Goal: Transaction & Acquisition: Purchase product/service

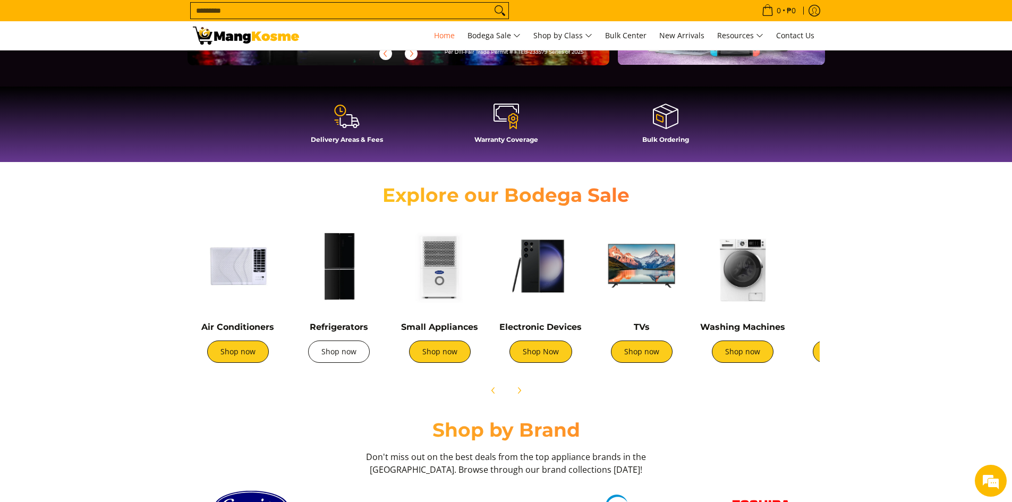
scroll to position [266, 0]
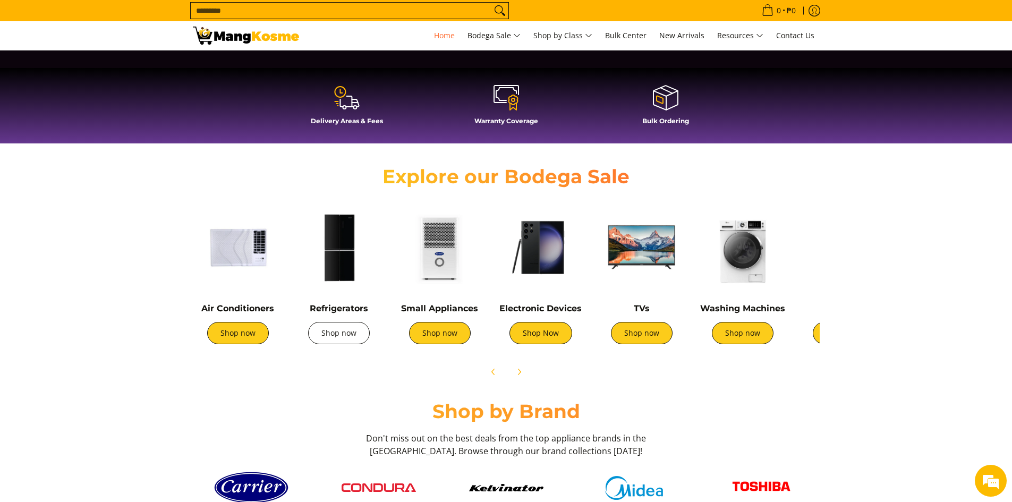
click at [335, 329] on link "Shop now" at bounding box center [339, 333] width 62 height 22
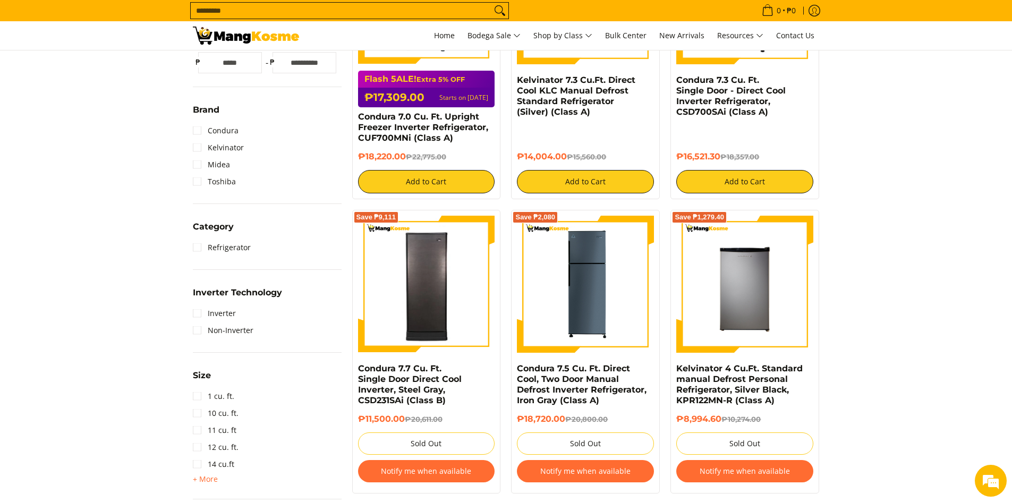
scroll to position [319, 0]
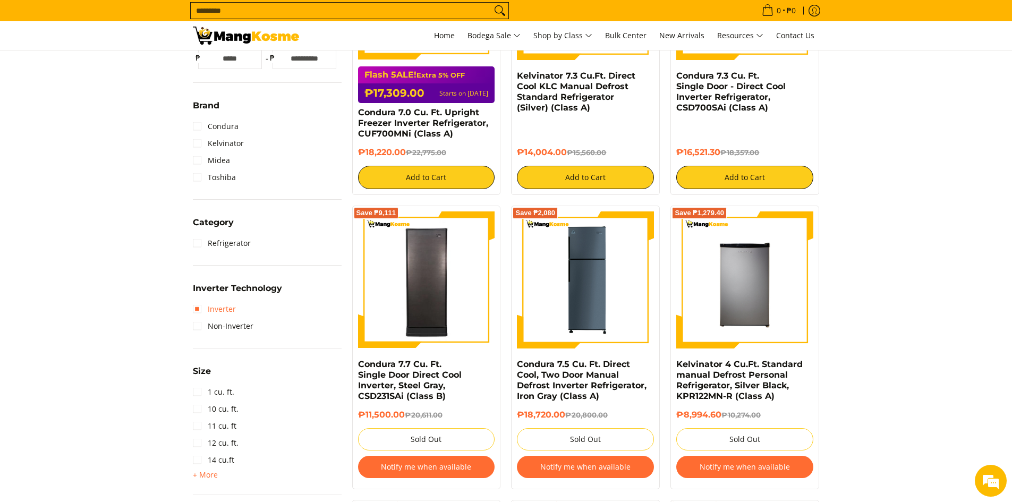
click at [215, 312] on link "Inverter" at bounding box center [214, 309] width 43 height 17
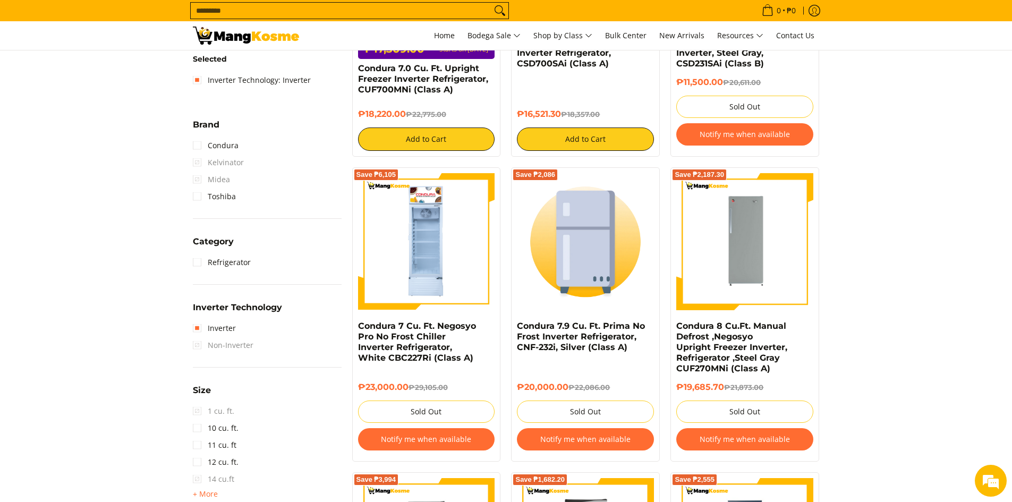
scroll to position [513, 0]
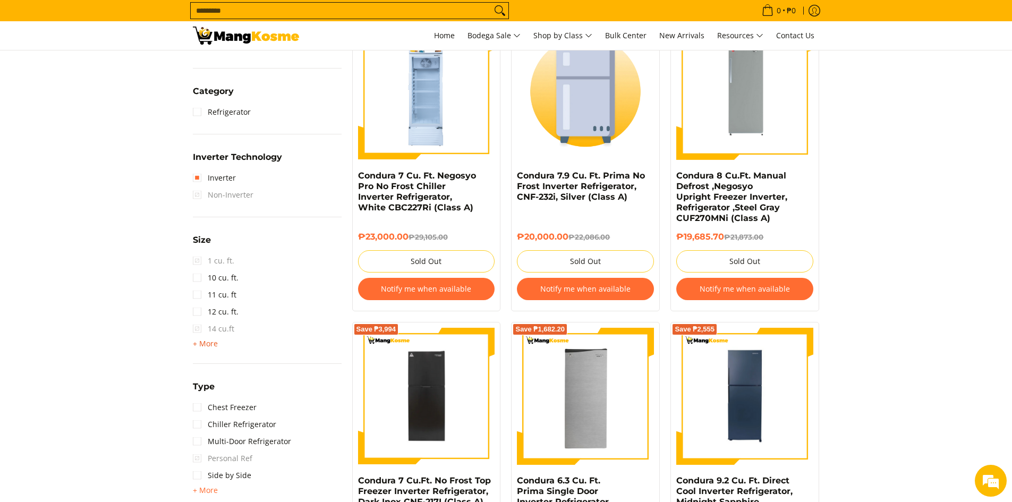
click at [207, 348] on span "+ More" at bounding box center [205, 344] width 25 height 9
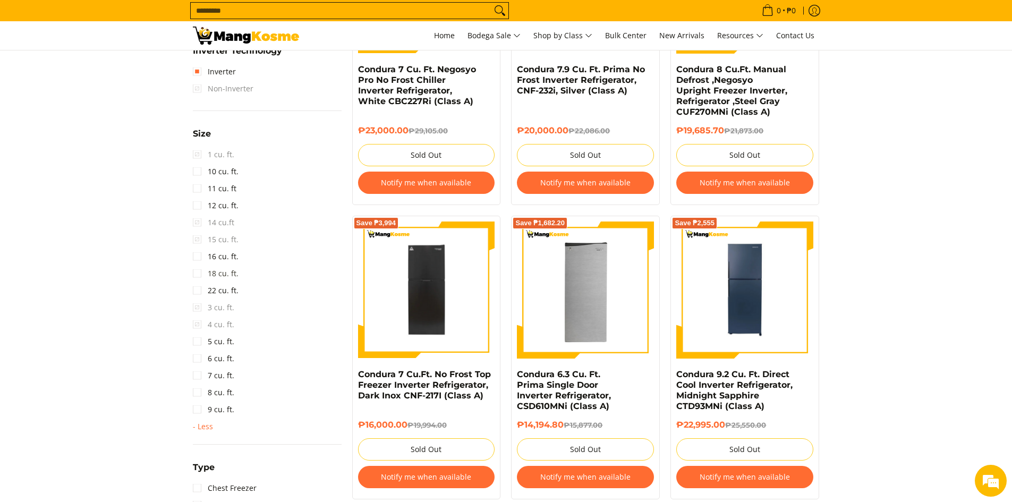
scroll to position [0, 0]
click at [218, 280] on link "18 cu. ft." at bounding box center [216, 273] width 46 height 17
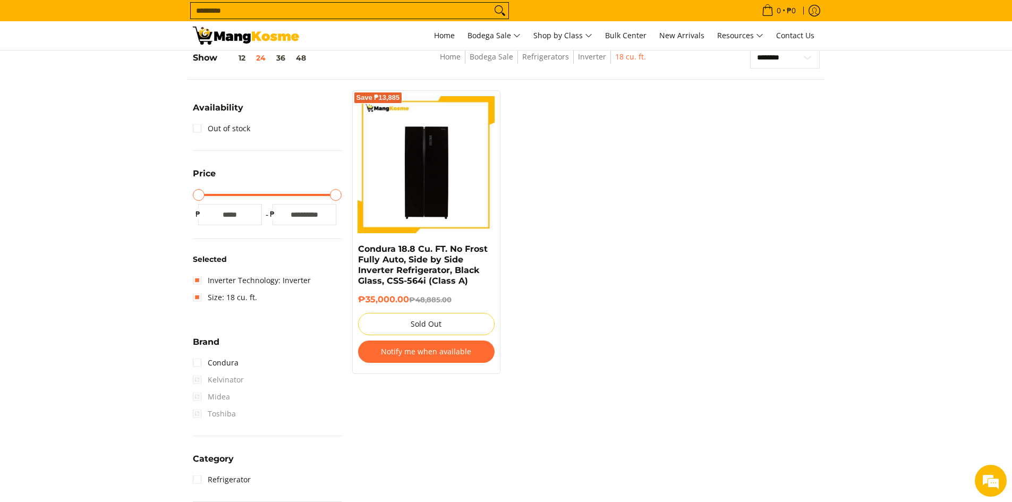
scroll to position [141, 0]
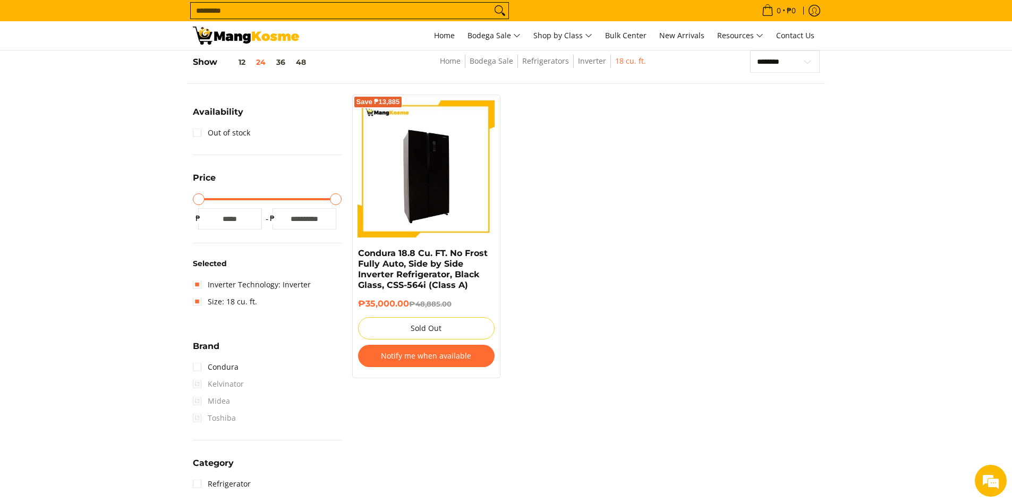
click at [469, 181] on img at bounding box center [426, 168] width 137 height 137
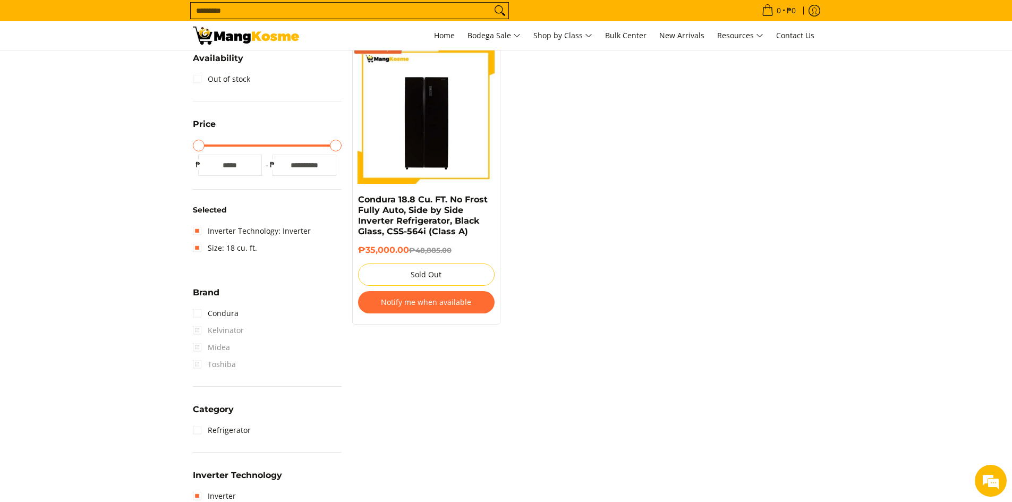
scroll to position [195, 0]
click at [201, 249] on link "Size: 18 cu. ft." at bounding box center [225, 248] width 64 height 17
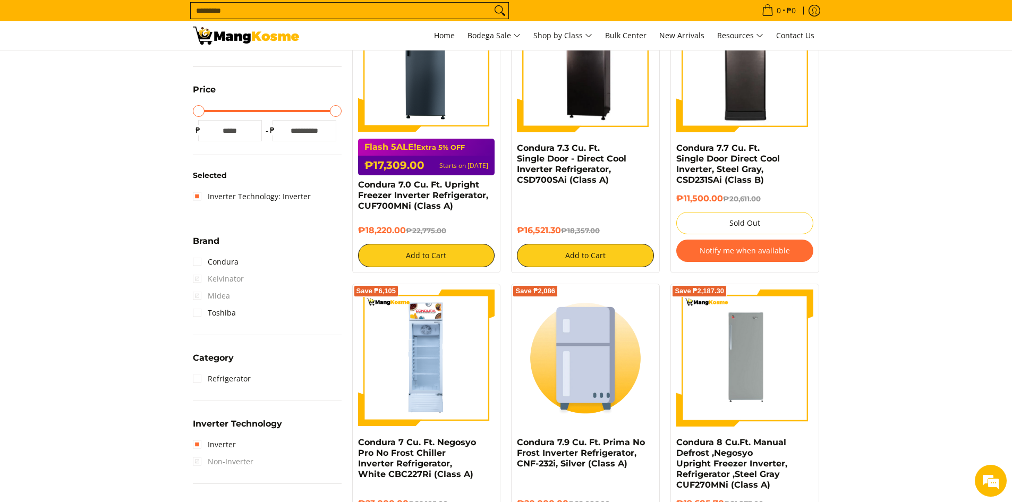
scroll to position [248, 0]
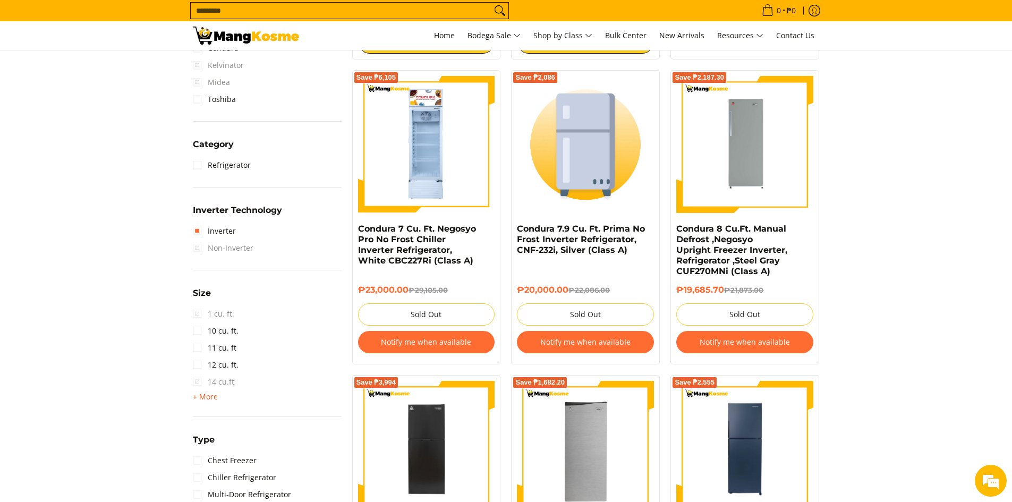
click at [211, 400] on span "+ More" at bounding box center [205, 397] width 25 height 9
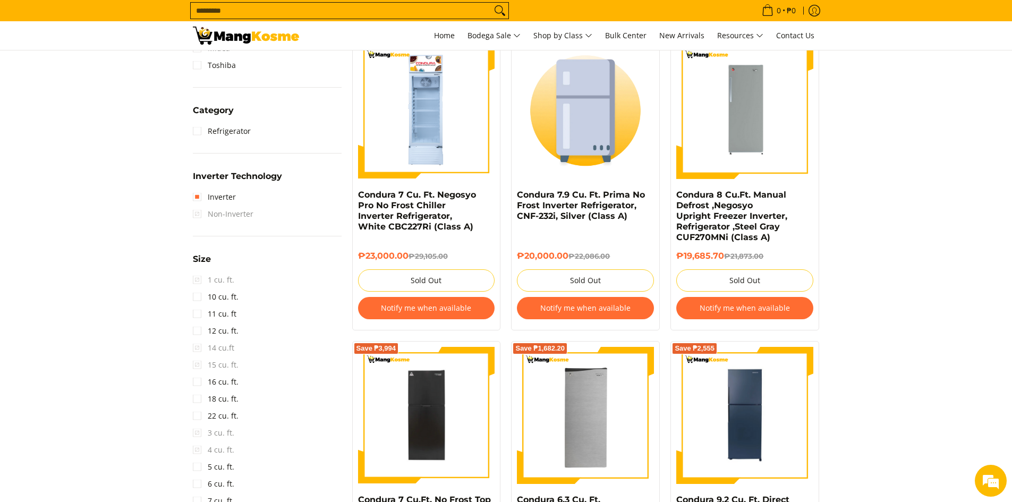
scroll to position [513, 0]
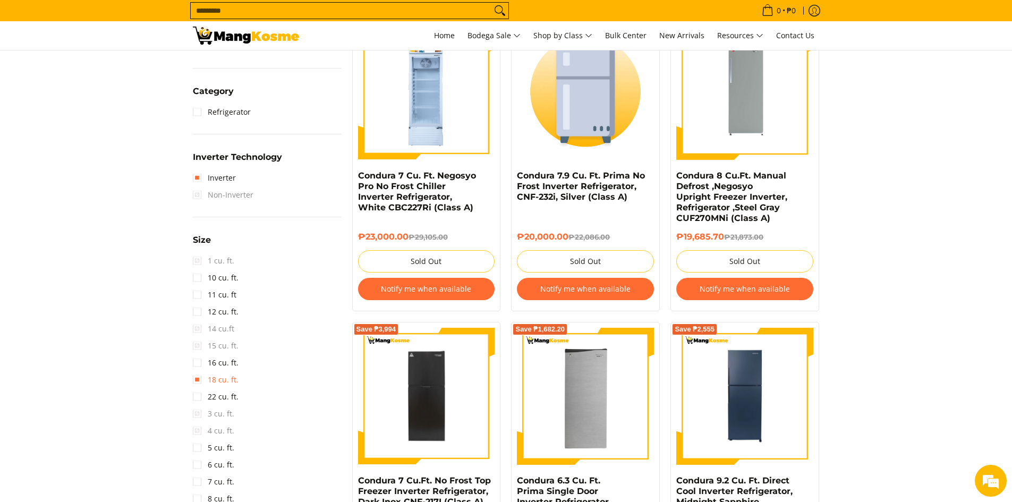
click at [230, 379] on link "18 cu. ft." at bounding box center [216, 379] width 46 height 17
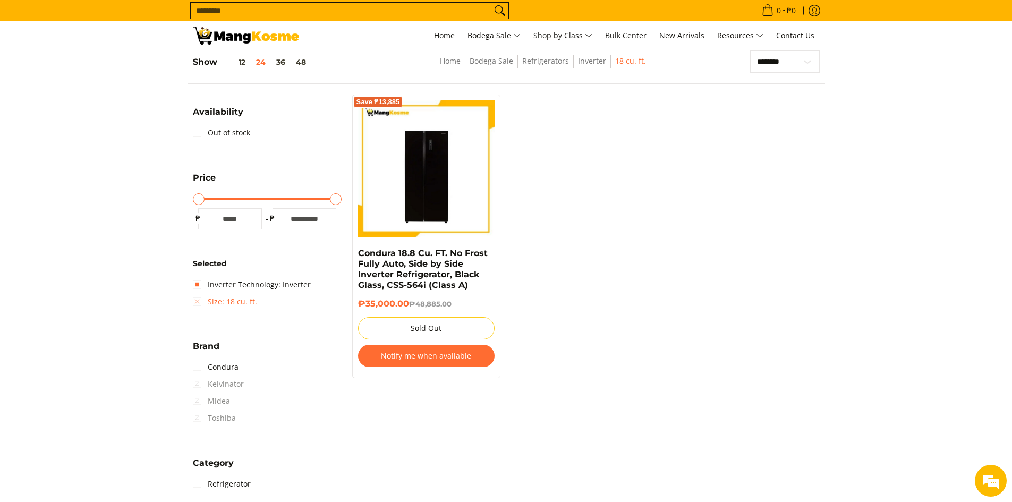
click at [205, 303] on link "Size: 18 cu. ft." at bounding box center [225, 301] width 64 height 17
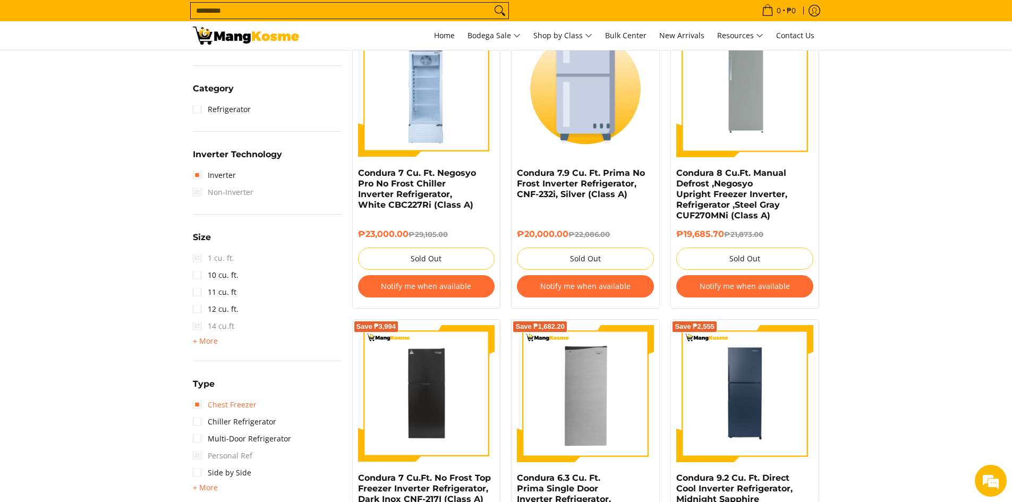
scroll to position [567, 0]
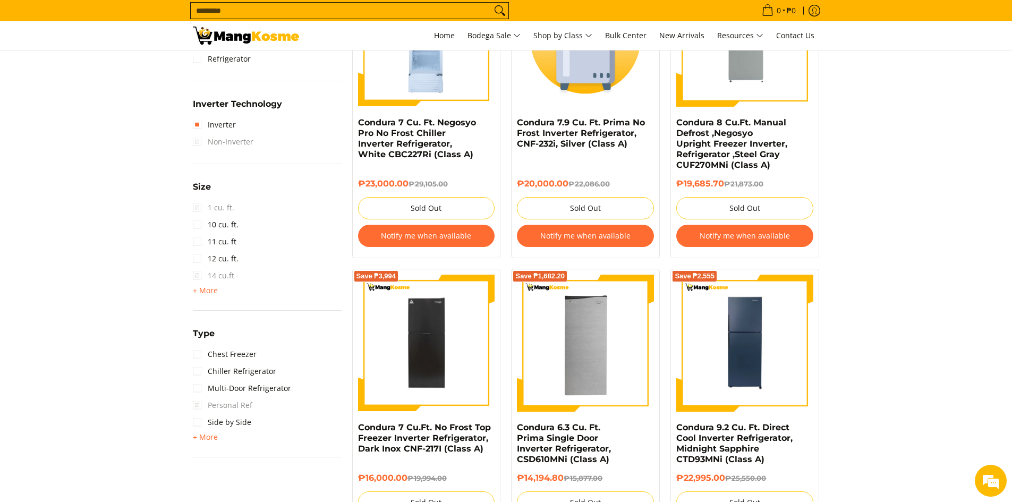
click at [200, 302] on div "Size 1 cu. ft. 10 cu. ft. 11 cu. ft 12 cu. ft. 14 cu.ft + More - Less 15 cu. ft…" at bounding box center [267, 245] width 149 height 131
click at [204, 292] on span "+ More" at bounding box center [205, 290] width 25 height 9
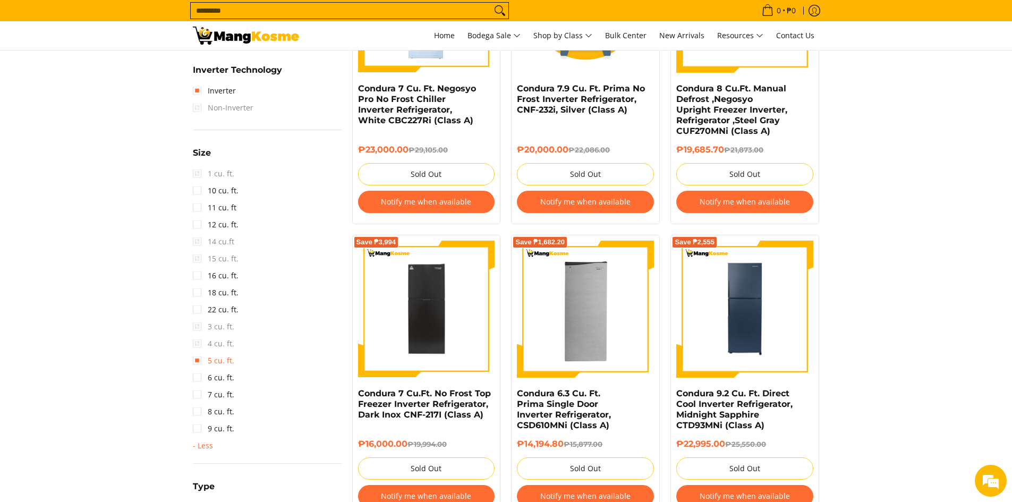
scroll to position [620, 0]
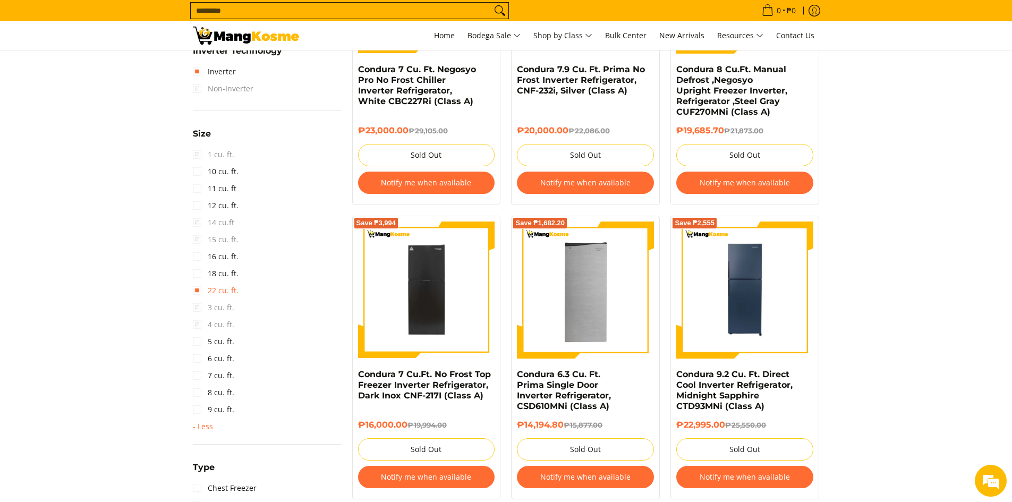
click at [208, 291] on link "22 cu. ft." at bounding box center [216, 290] width 46 height 17
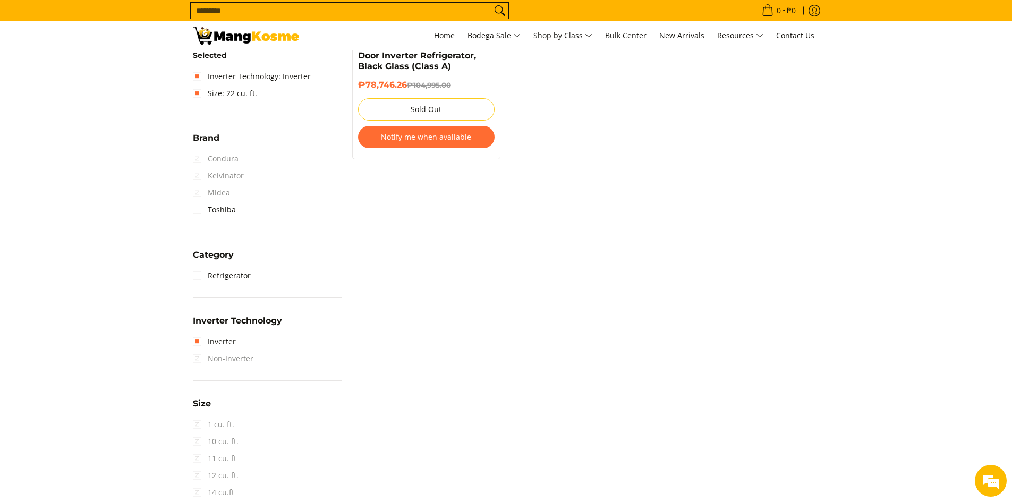
scroll to position [460, 0]
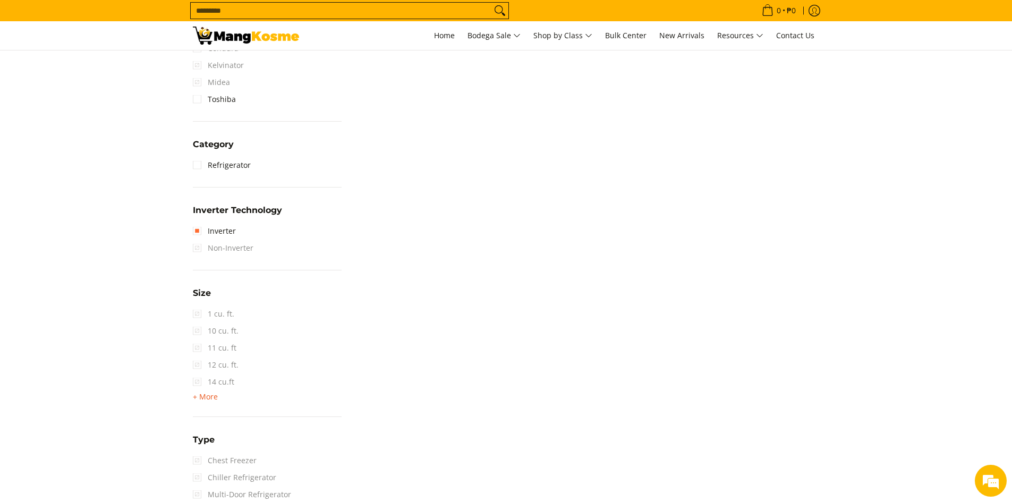
click at [204, 395] on span "+ More" at bounding box center [205, 397] width 25 height 9
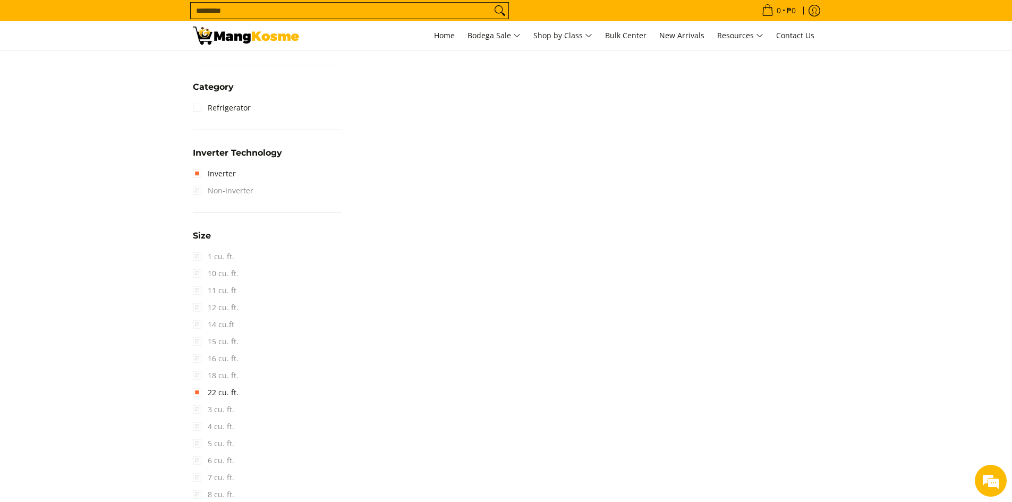
scroll to position [567, 0]
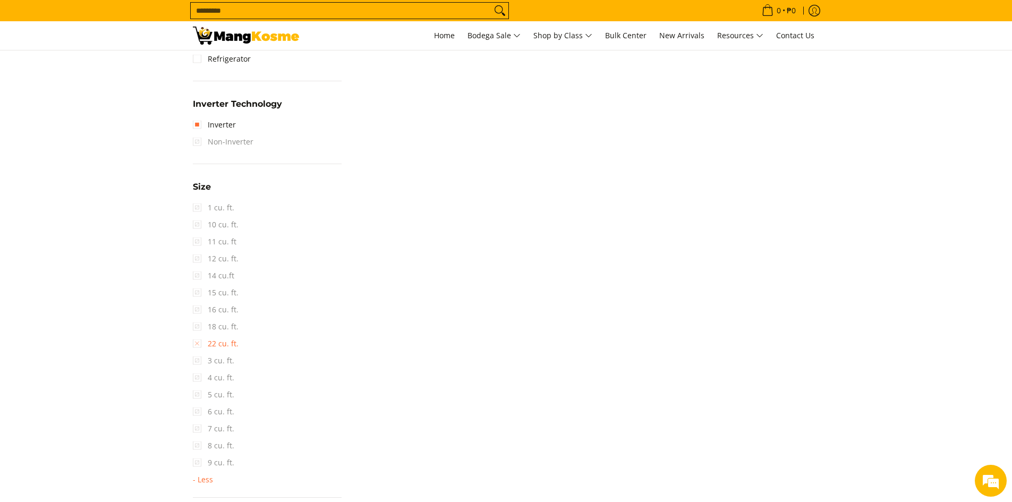
click at [215, 344] on link "22 cu. ft." at bounding box center [216, 343] width 46 height 17
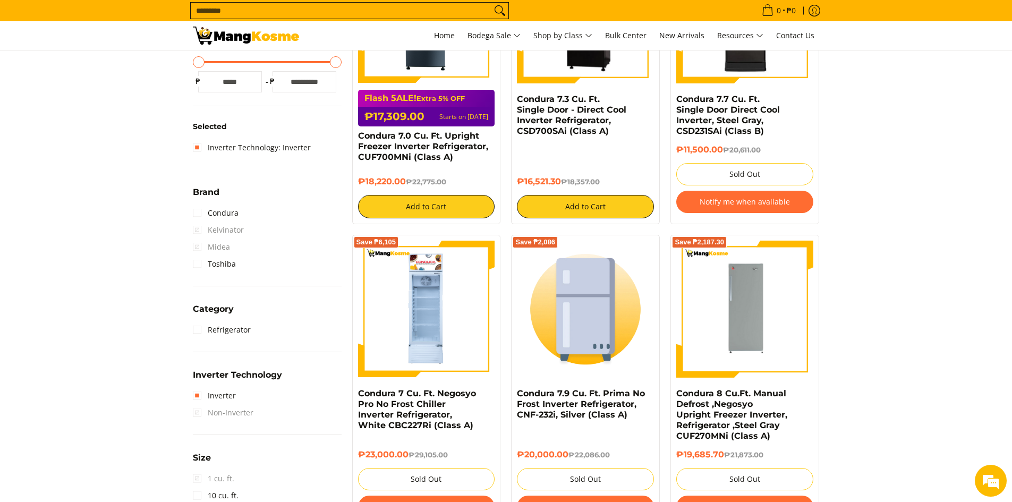
scroll to position [525, 0]
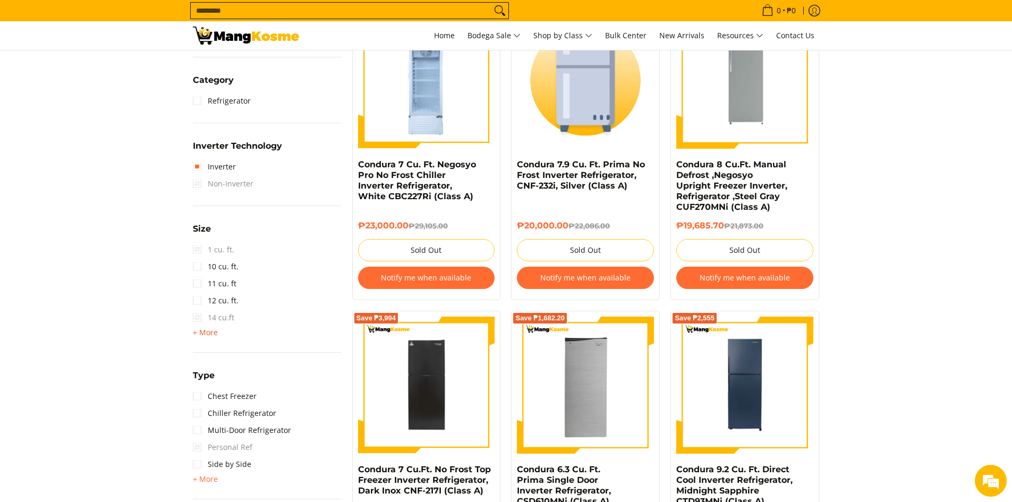
click at [209, 337] on span "+ More - Less" at bounding box center [205, 332] width 25 height 13
click at [217, 355] on link "16 cu. ft." at bounding box center [216, 351] width 46 height 17
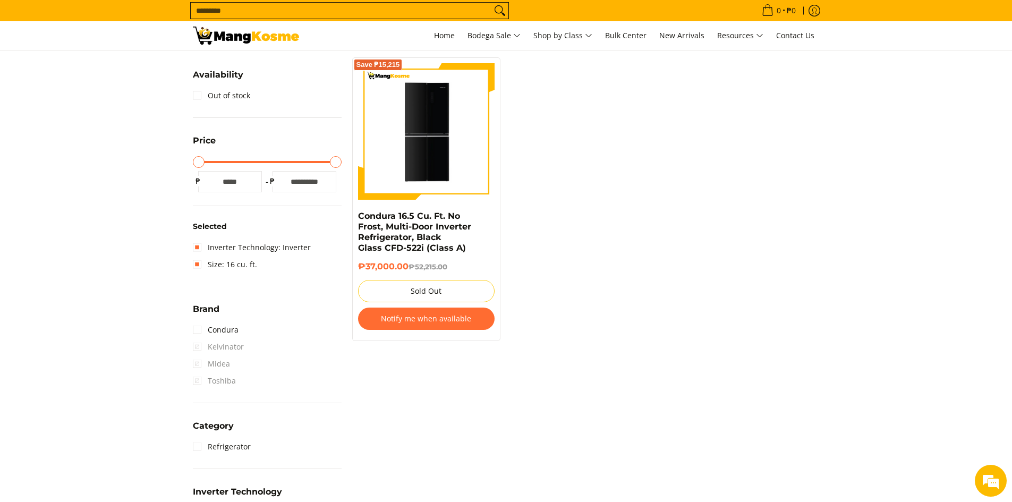
scroll to position [141, 0]
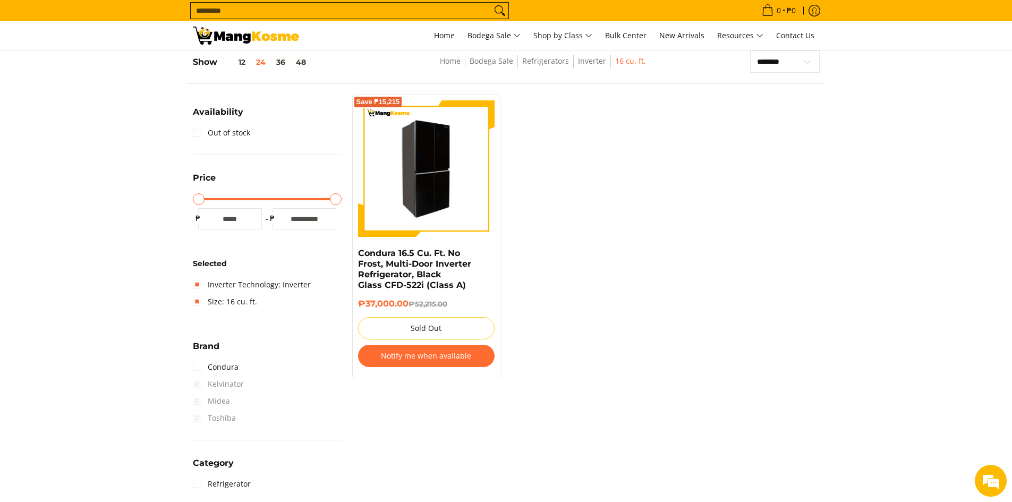
click at [477, 195] on img at bounding box center [426, 169] width 137 height 134
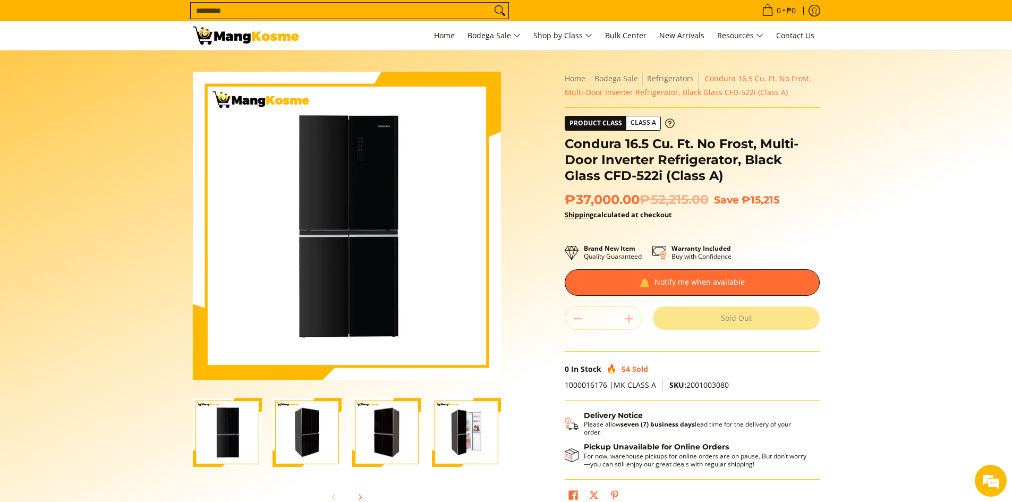
click at [473, 438] on img "Condura 16.5 Cu. Ft. No Frost, Multi-Door Inverter Refrigerator, Black Glass CF…" at bounding box center [466, 432] width 69 height 67
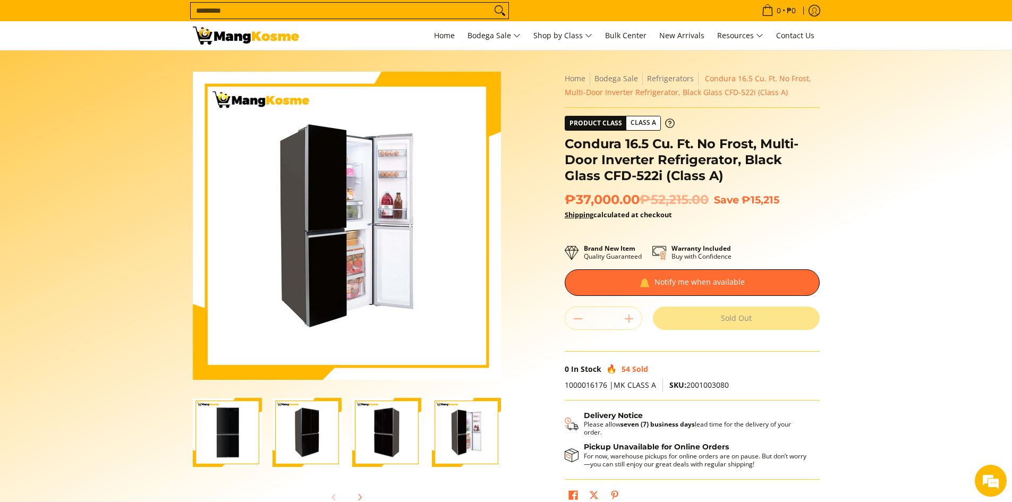
click at [400, 443] on img "Condura 16.5 Cu. Ft. No Frost, Multi-Door Inverter Refrigerator, Black Glass CF…" at bounding box center [386, 432] width 69 height 67
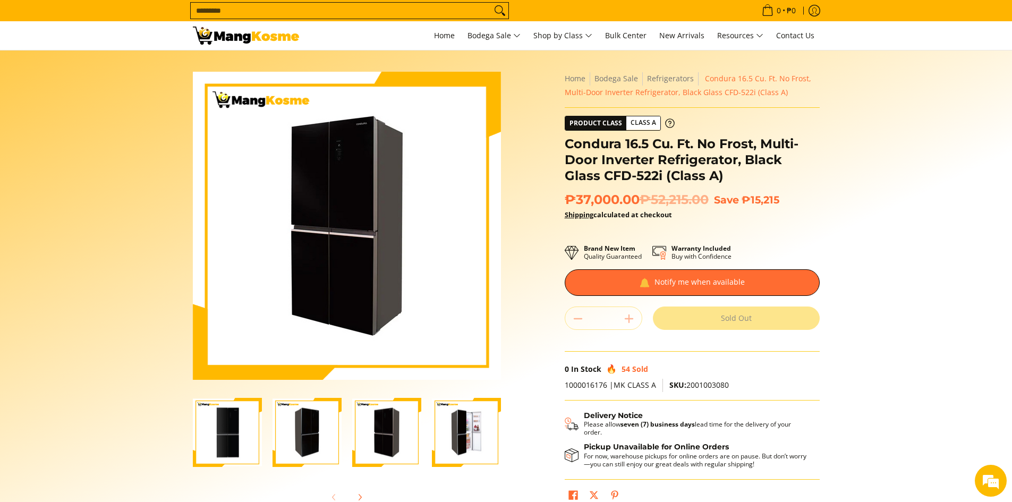
click at [336, 443] on img "Condura 16.5 Cu. Ft. No Frost, Multi-Door Inverter Refrigerator, Black Glass CF…" at bounding box center [307, 432] width 69 height 67
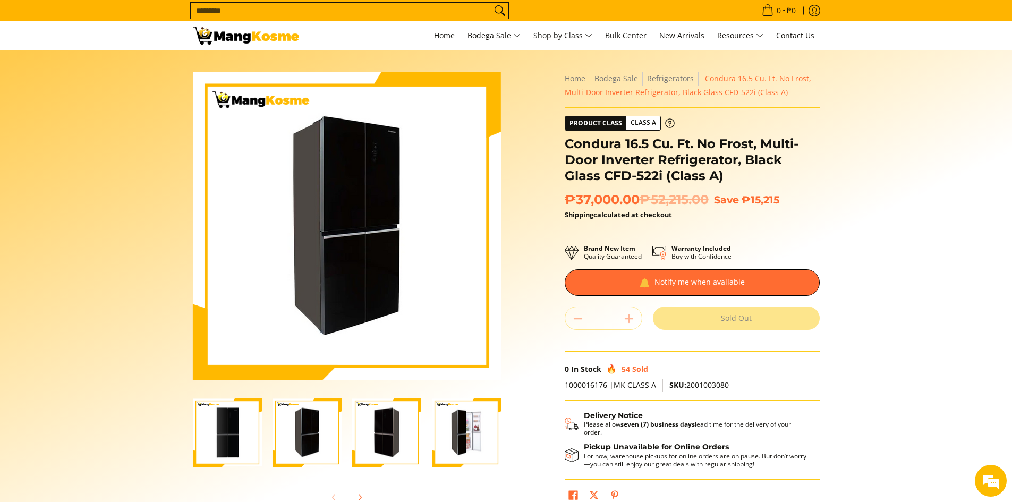
click at [202, 437] on img "Condura 16.5 Cu. Ft. No Frost, Multi-Door Inverter Refrigerator, Black Glass CF…" at bounding box center [227, 432] width 69 height 67
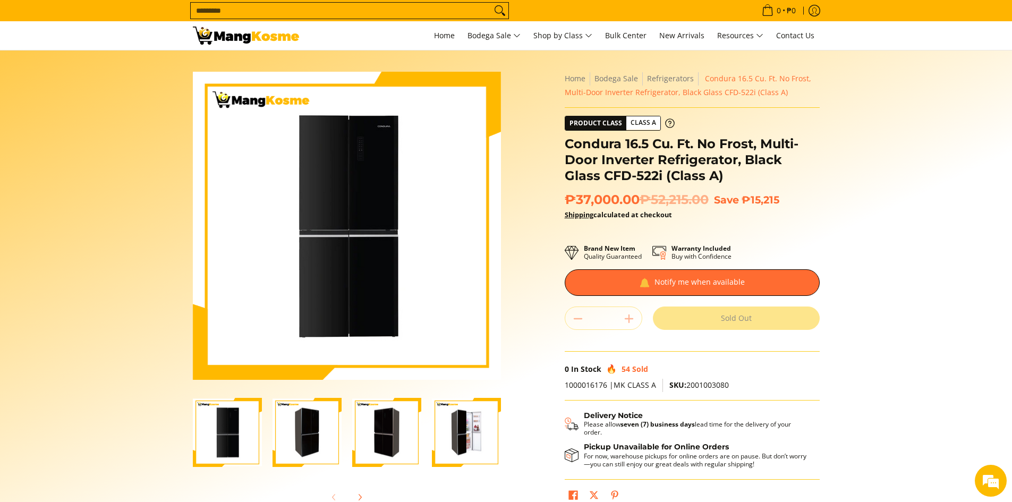
click at [452, 442] on img "Condura 16.5 Cu. Ft. No Frost, Multi-Door Inverter Refrigerator, Black Glass CF…" at bounding box center [466, 432] width 69 height 67
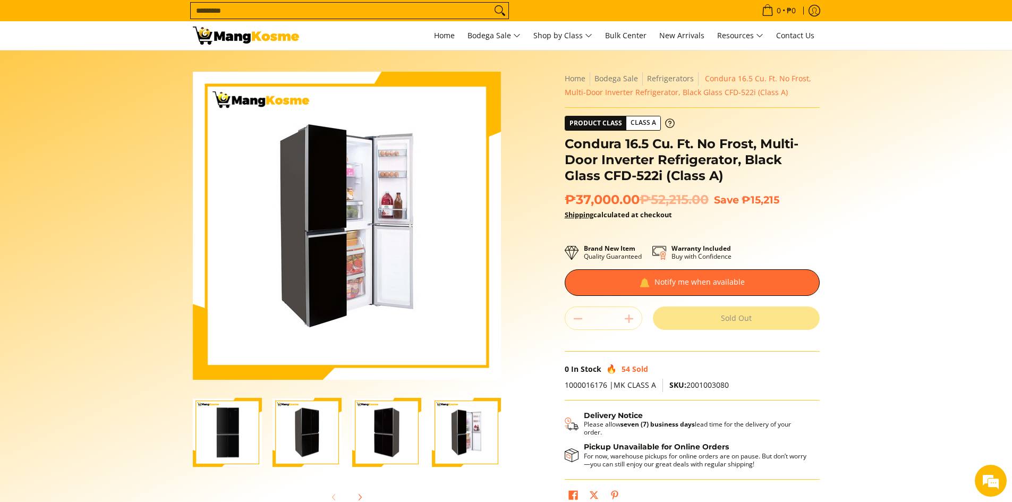
click at [304, 430] on img "Condura 16.5 Cu. Ft. No Frost, Multi-Door Inverter Refrigerator, Black Glass CF…" at bounding box center [307, 432] width 69 height 67
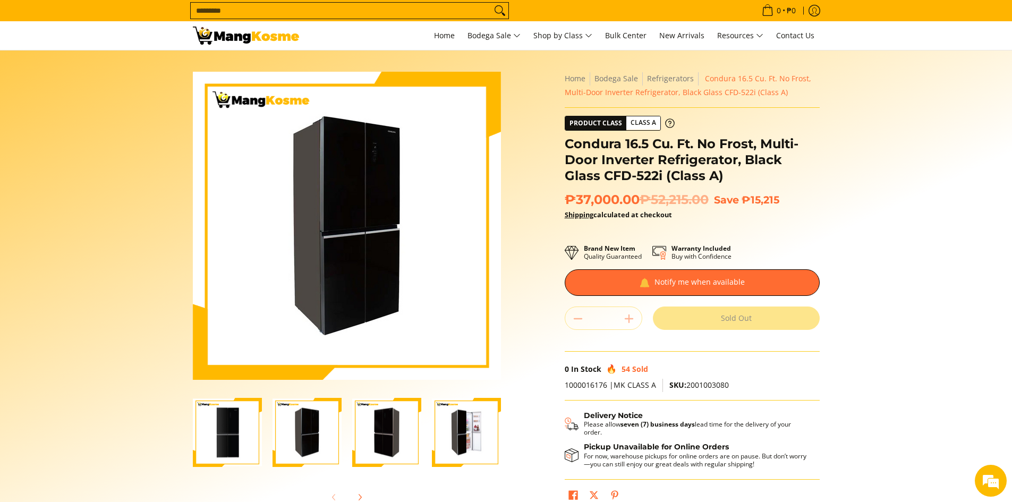
scroll to position [266, 0]
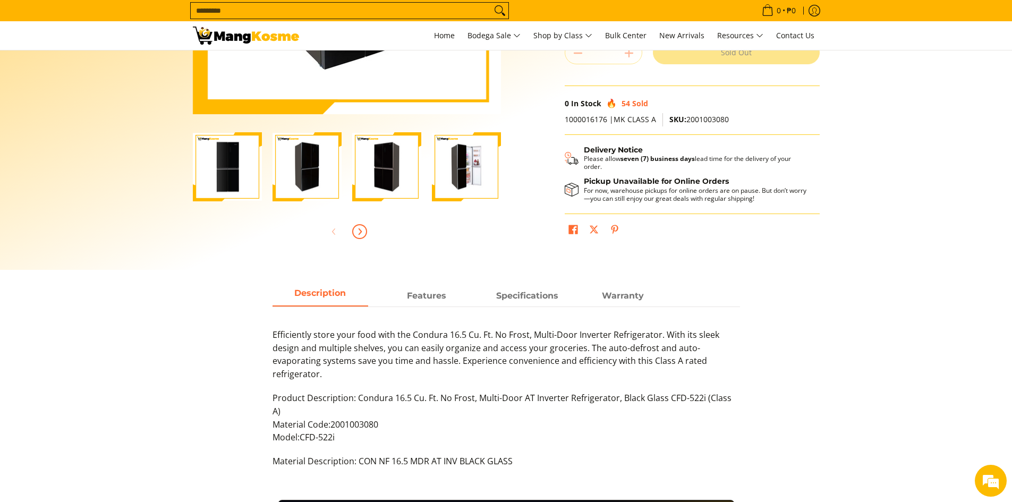
click at [362, 230] on icon "Next" at bounding box center [360, 231] width 9 height 9
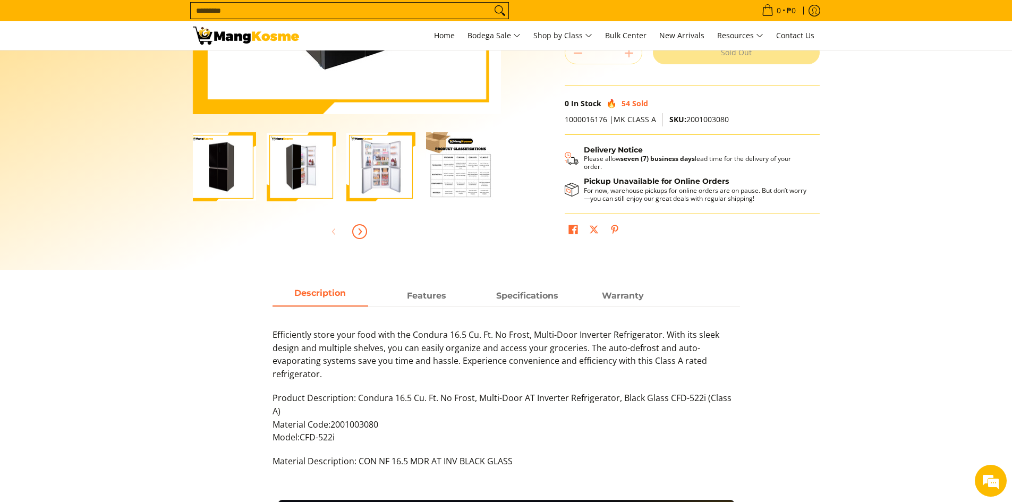
click at [362, 230] on icon "Next" at bounding box center [360, 231] width 9 height 9
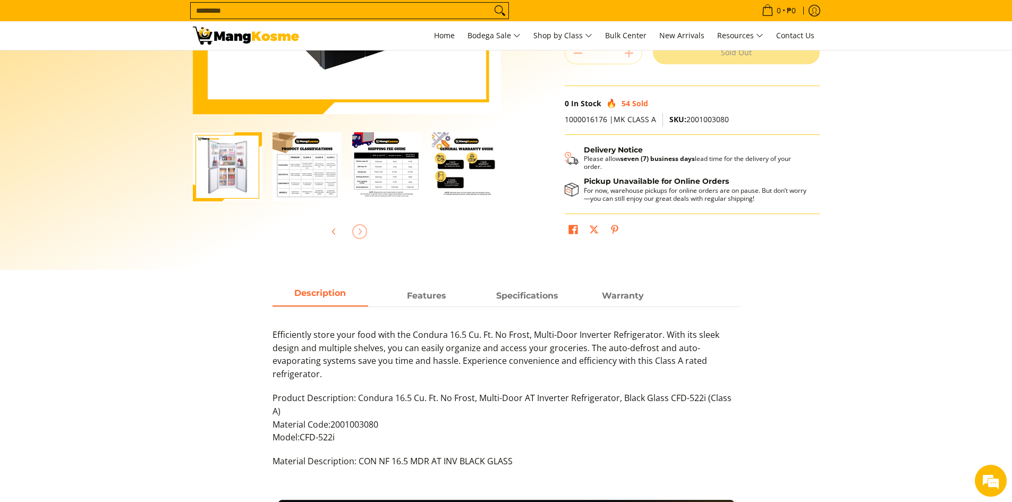
click at [230, 172] on img "Condura 16.5 Cu. Ft. No Frost, Multi-Door Inverter Refrigerator, Black Glass CF…" at bounding box center [227, 166] width 69 height 67
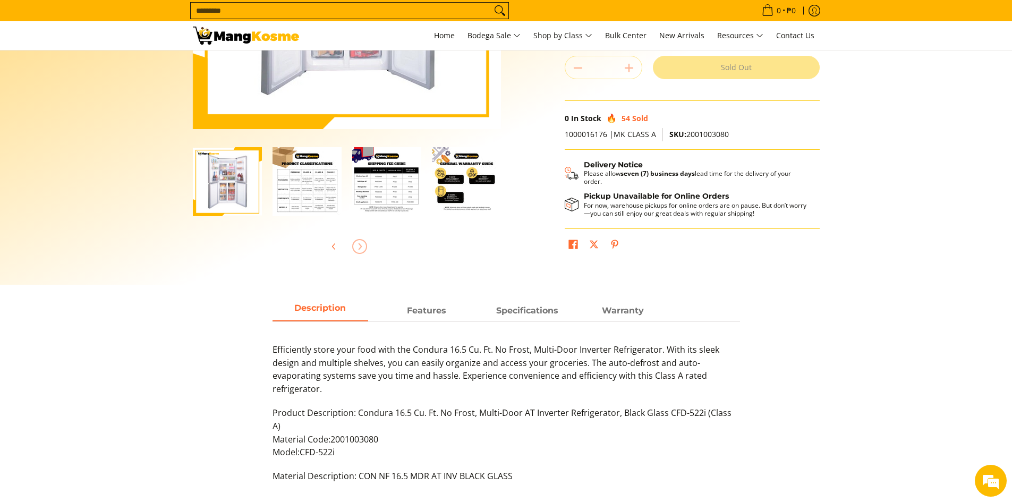
scroll to position [53, 0]
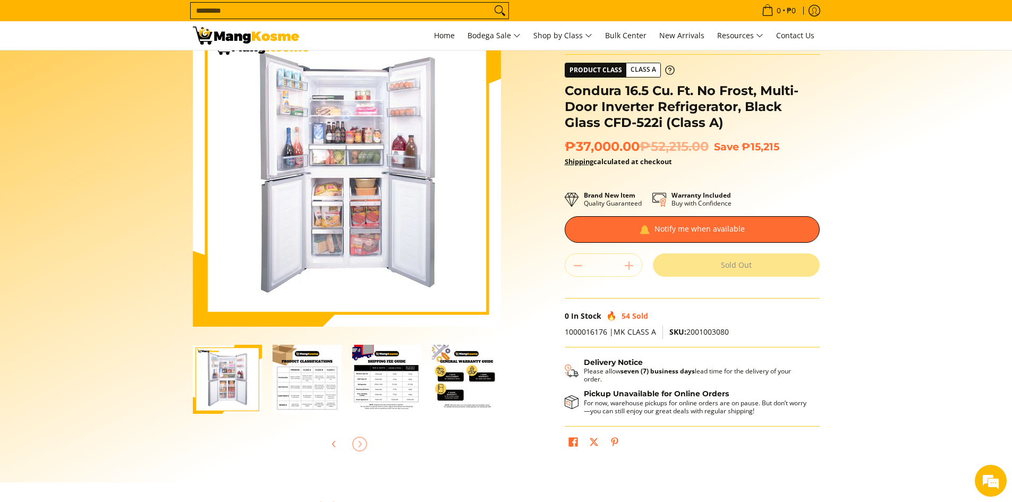
click at [317, 371] on img "Condura 16.5 Cu. Ft. No Frost, Multi-Door Inverter Refrigerator, Black Glass CF…" at bounding box center [307, 379] width 69 height 69
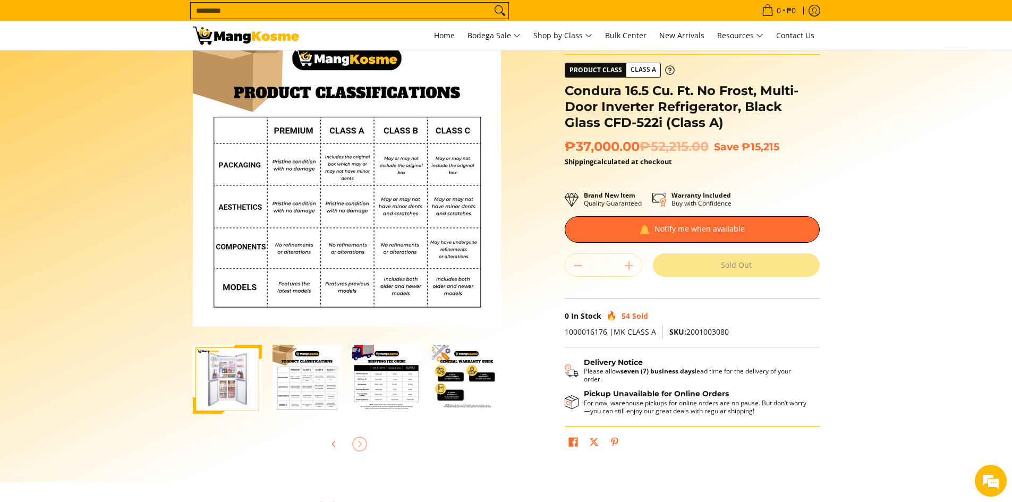
click at [379, 395] on img "mang-kosme-shipping-fee-guide-infographic" at bounding box center [386, 379] width 69 height 69
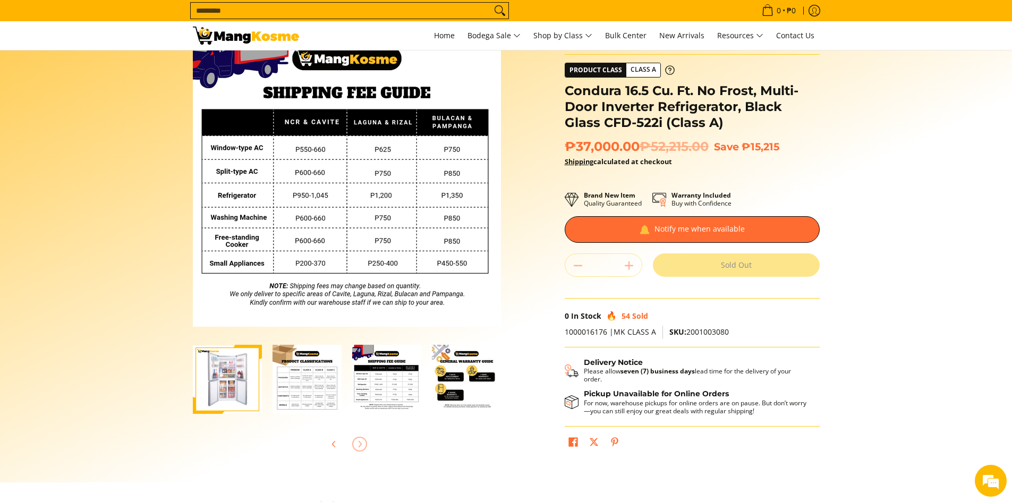
click at [475, 382] on img "Condura 16.5 Cu. Ft. No Frost, Multi-Door Inverter Refrigerator, Black Glass CF…" at bounding box center [466, 379] width 69 height 69
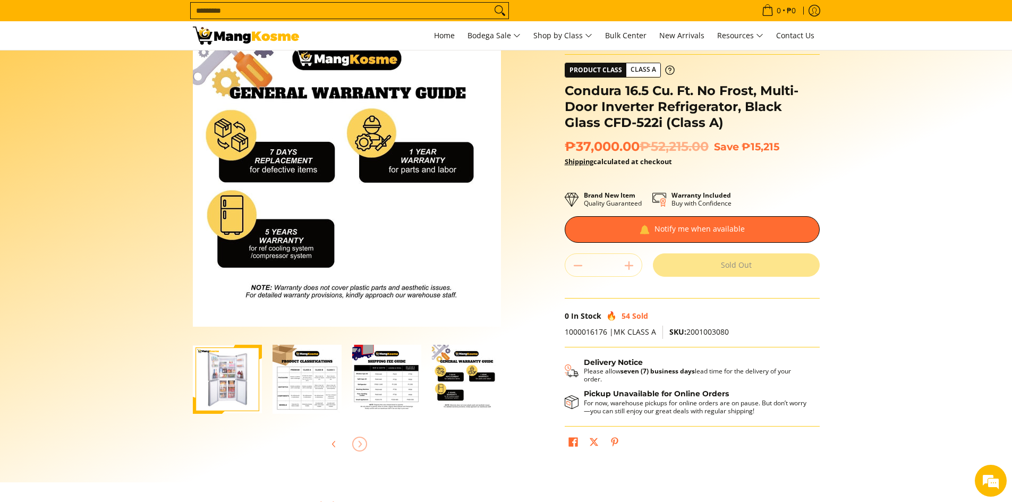
click at [278, 387] on img "Condura 16.5 Cu. Ft. No Frost, Multi-Door Inverter Refrigerator, Black Glass CF…" at bounding box center [307, 379] width 69 height 69
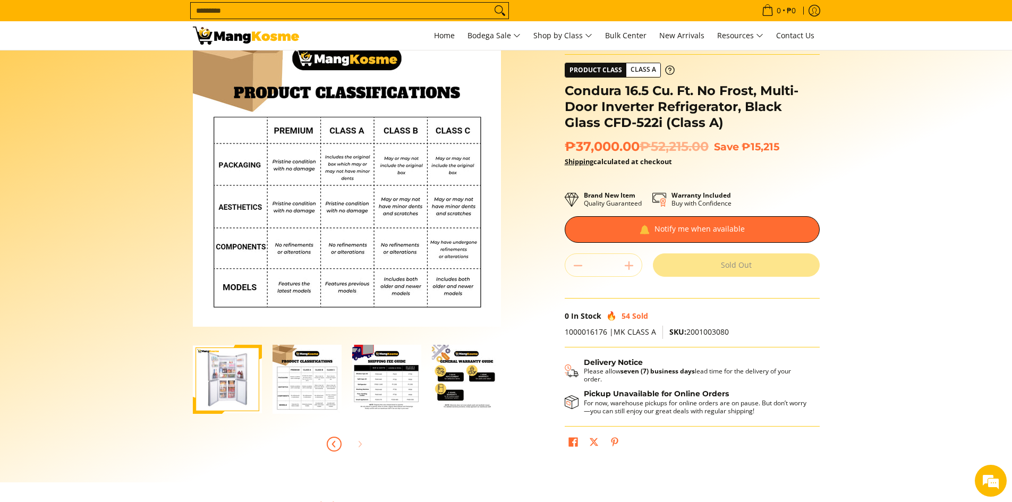
click at [331, 439] on span "Previous" at bounding box center [334, 444] width 13 height 13
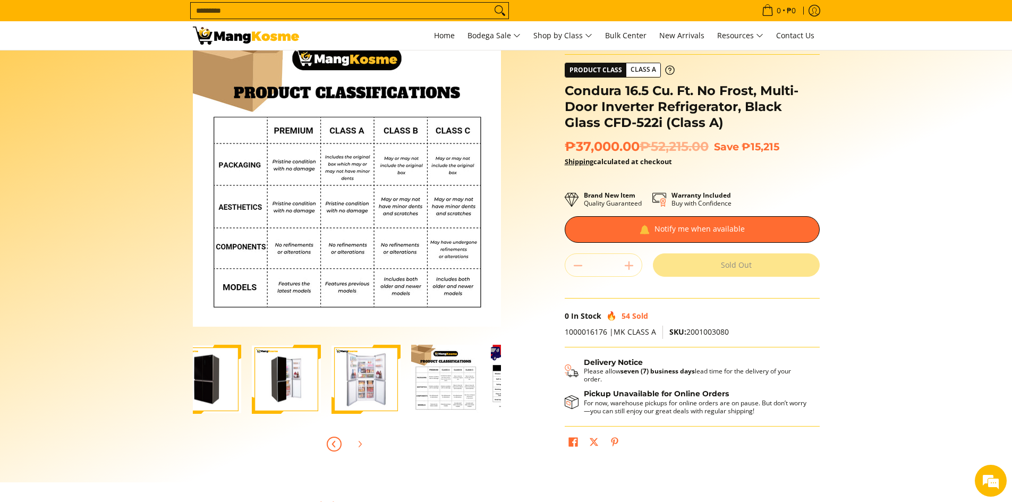
click at [331, 439] on span "Previous" at bounding box center [334, 444] width 13 height 13
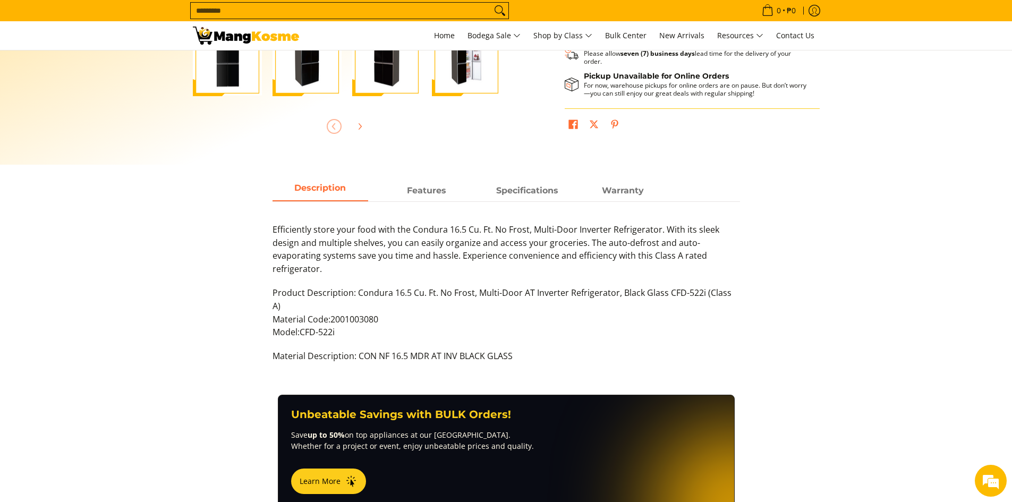
scroll to position [372, 0]
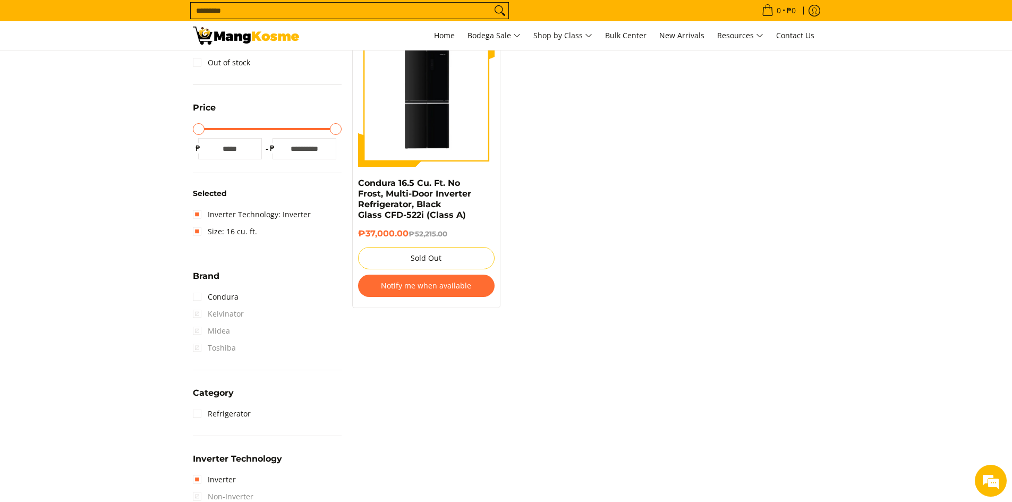
scroll to position [213, 0]
click at [208, 232] on link "Size: 16 cu. ft." at bounding box center [225, 230] width 64 height 17
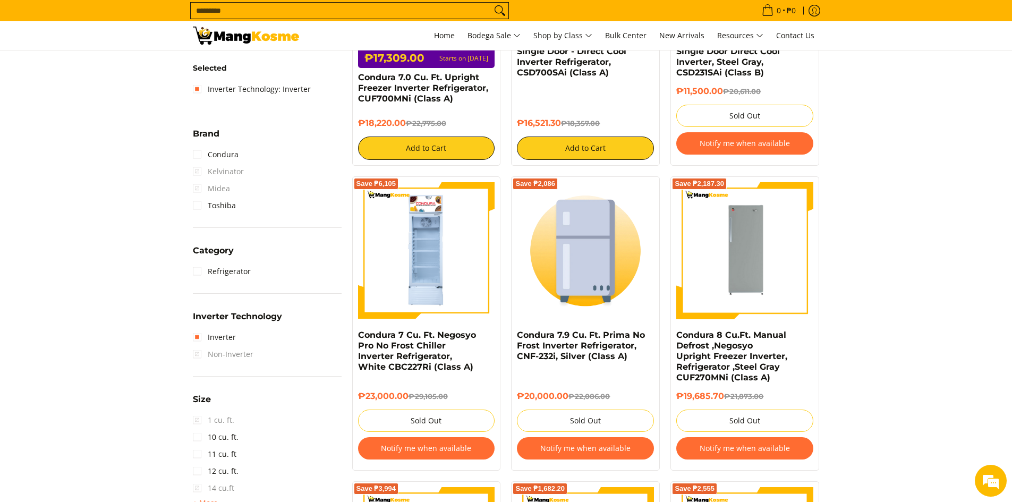
scroll to position [460, 0]
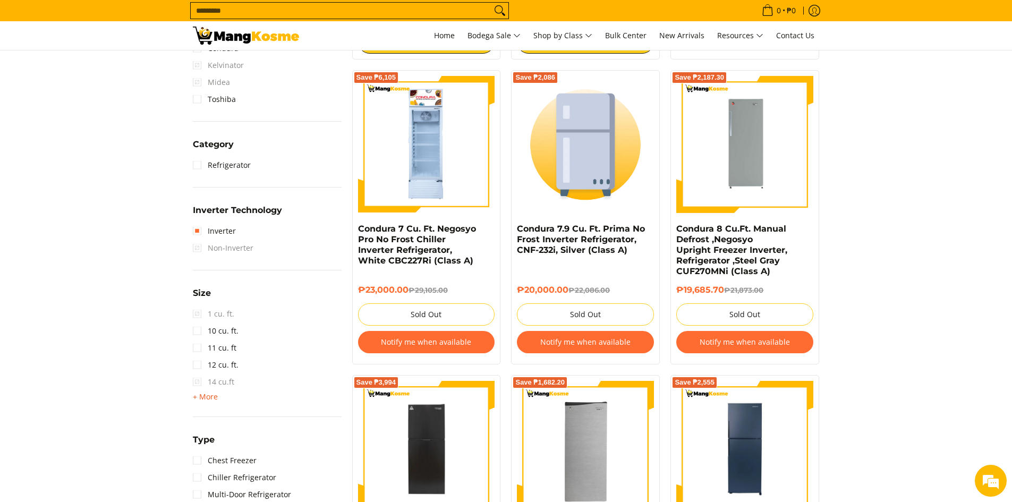
click at [205, 399] on span "+ More" at bounding box center [205, 397] width 25 height 9
click at [231, 416] on link "16 cu. ft." at bounding box center [216, 416] width 46 height 17
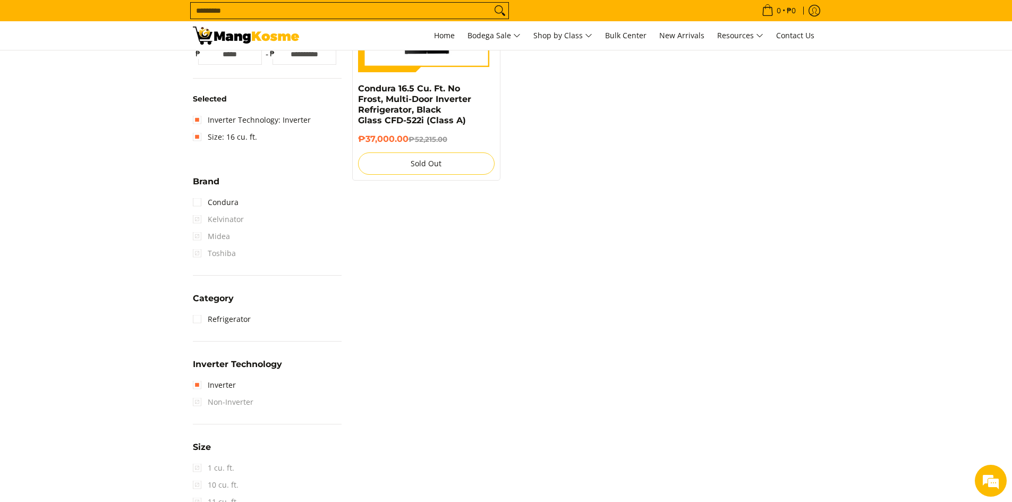
scroll to position [141, 0]
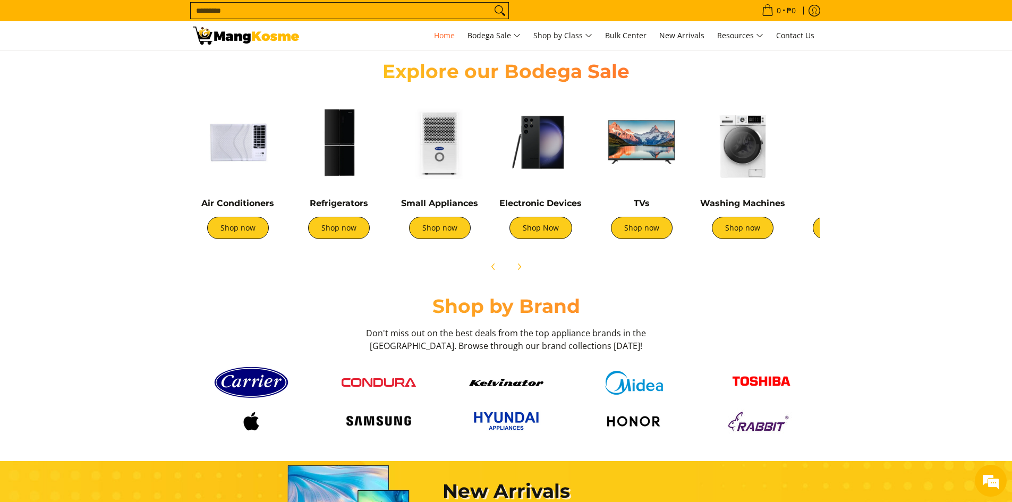
scroll to position [366, 0]
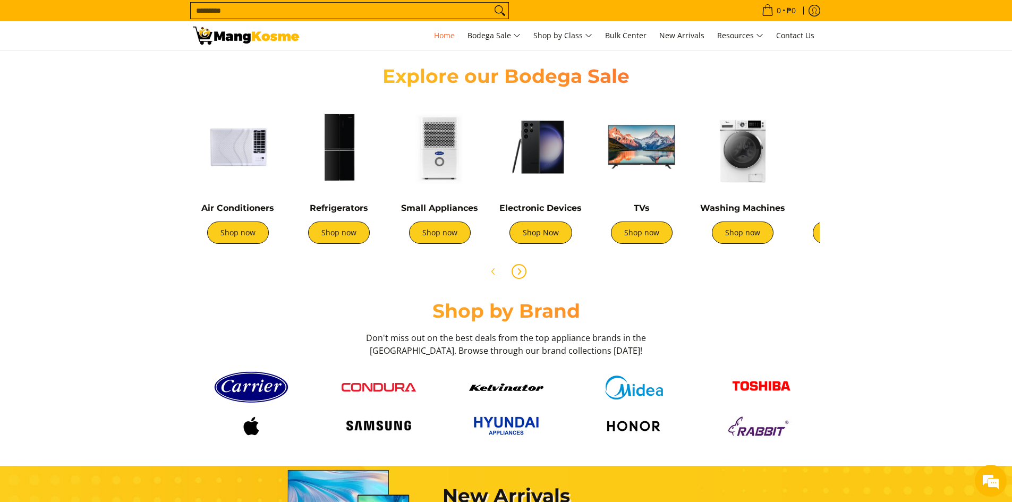
click at [513, 272] on span "Next" at bounding box center [519, 271] width 13 height 13
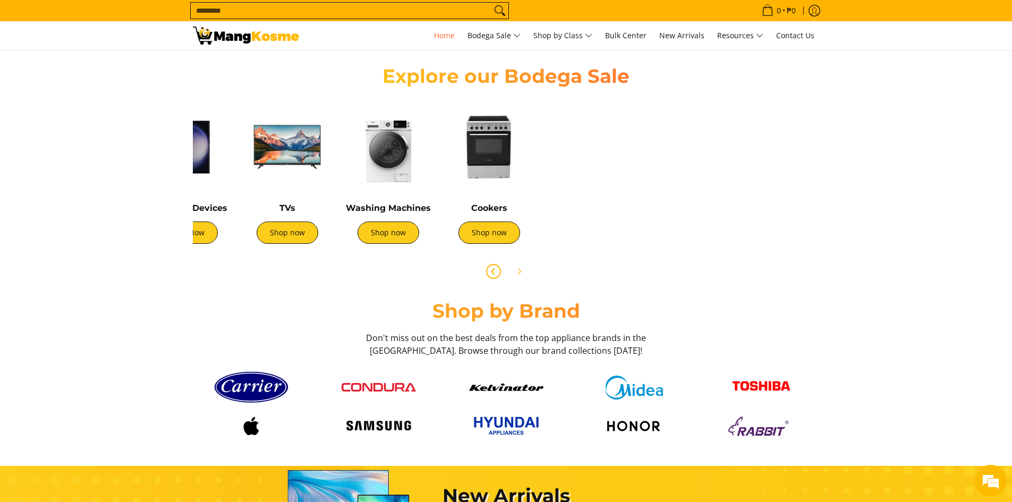
click at [489, 271] on icon "Previous" at bounding box center [493, 271] width 9 height 9
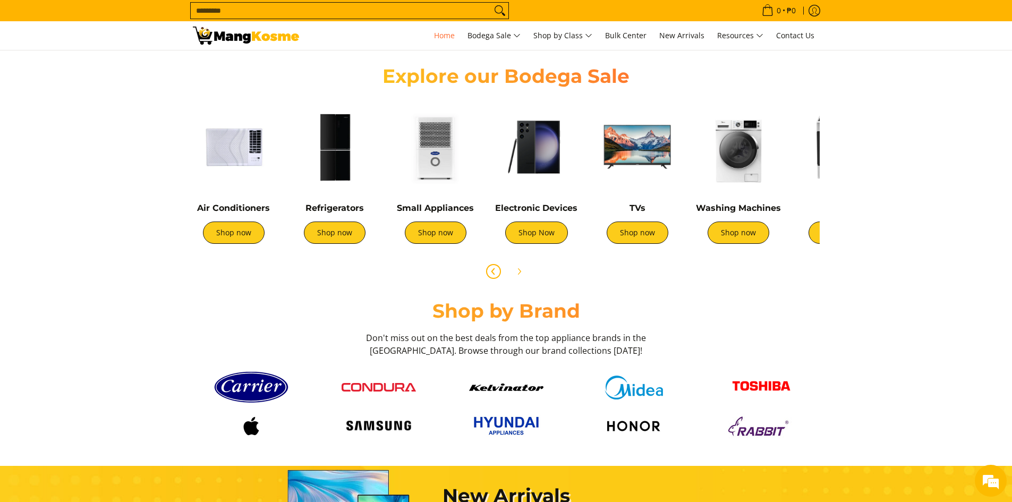
scroll to position [0, 0]
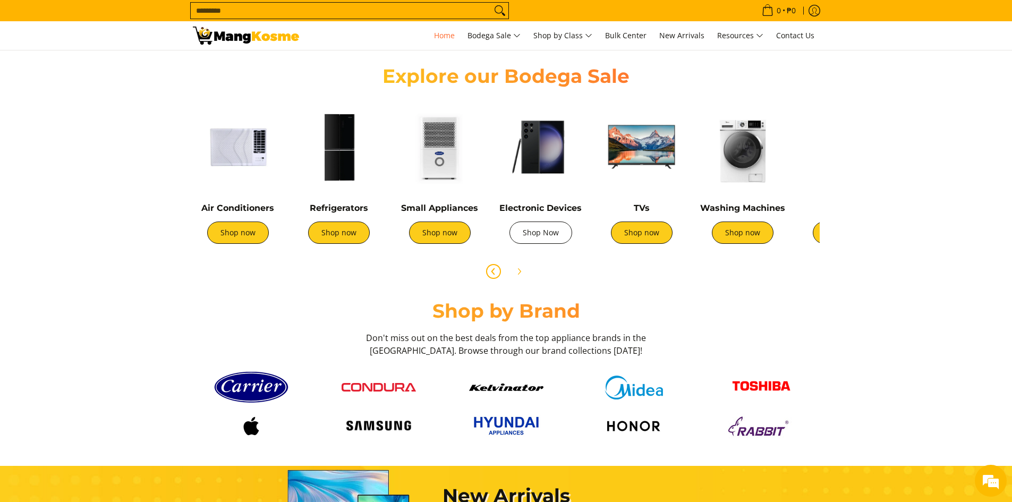
click at [554, 236] on link "Shop Now" at bounding box center [541, 233] width 63 height 22
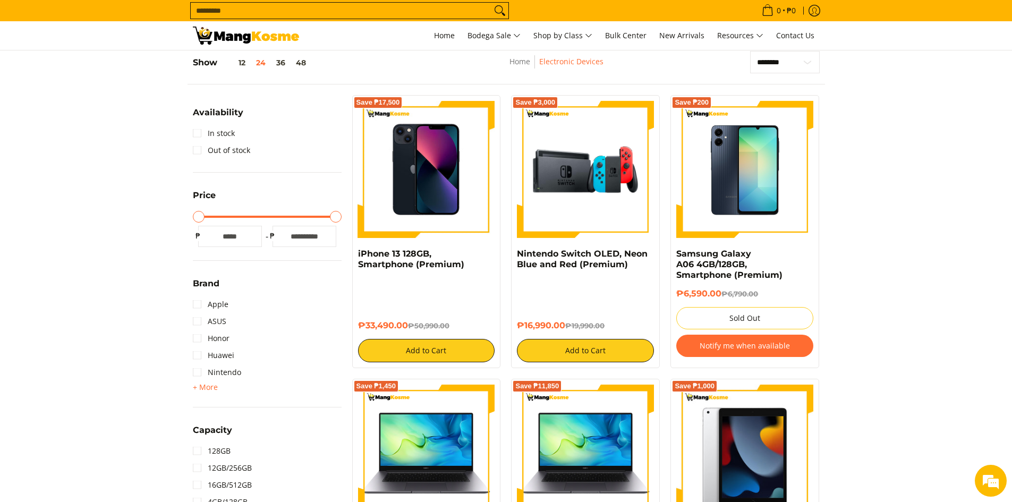
scroll to position [213, 0]
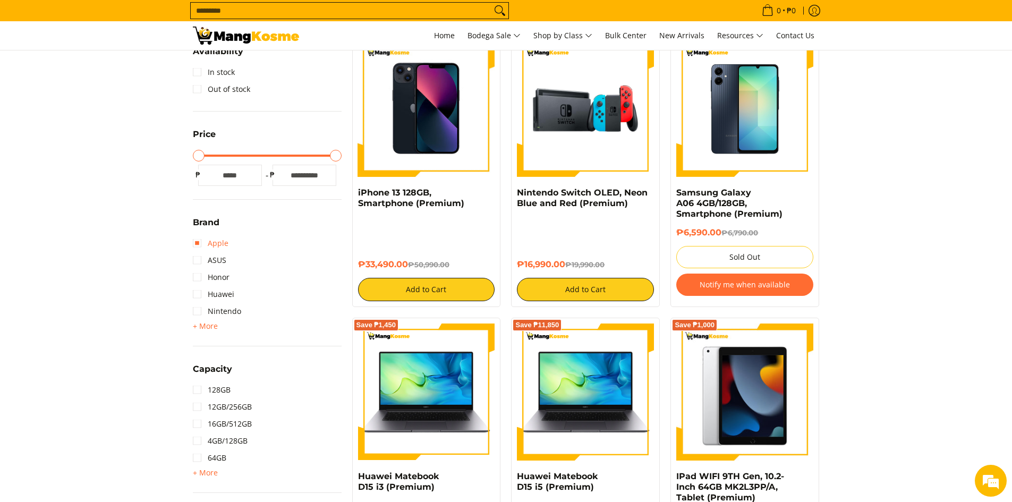
click at [193, 244] on link "Apple" at bounding box center [211, 243] width 36 height 17
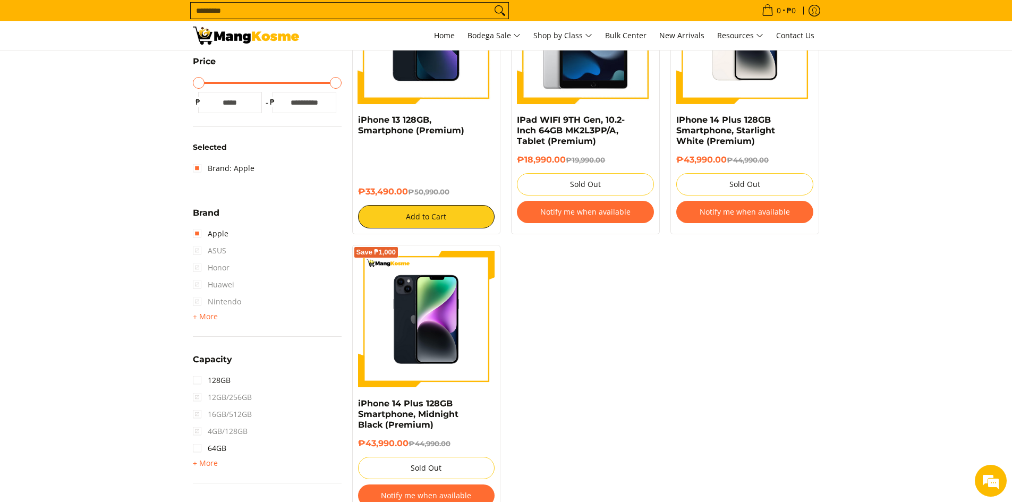
scroll to position [311, 0]
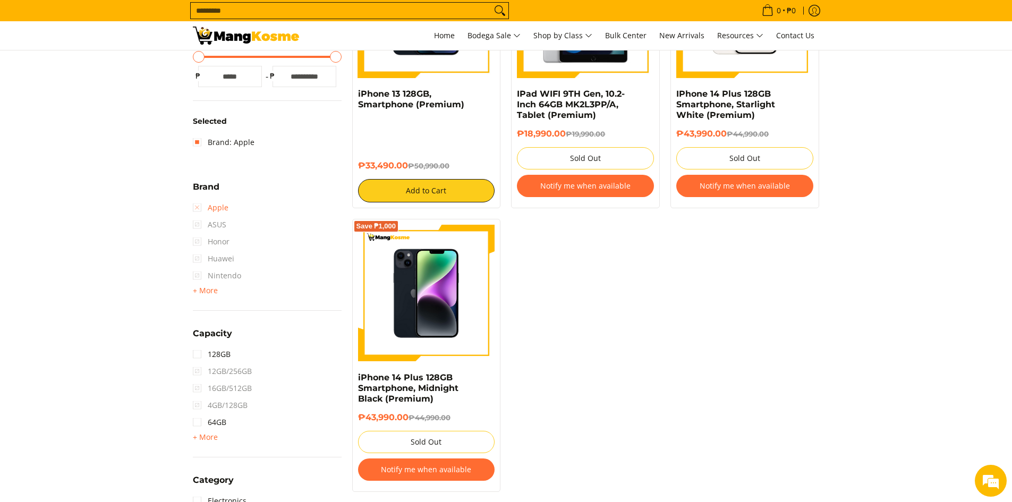
click at [203, 207] on link "Apple" at bounding box center [211, 207] width 36 height 17
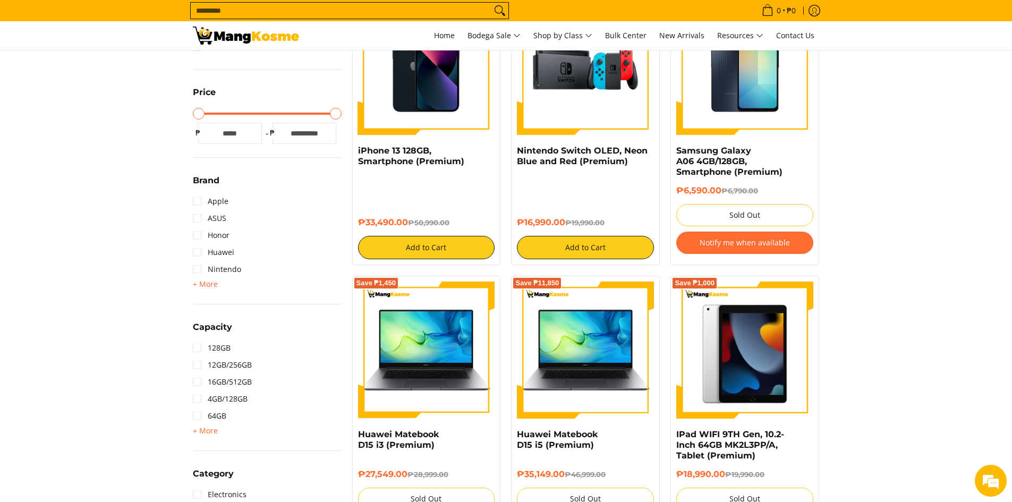
scroll to position [258, 0]
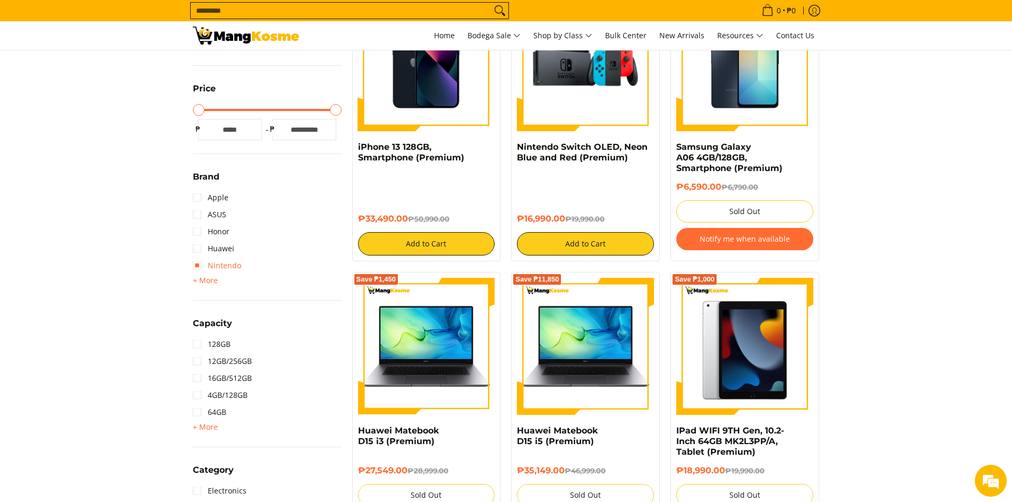
click at [217, 260] on link "Nintendo" at bounding box center [217, 265] width 48 height 17
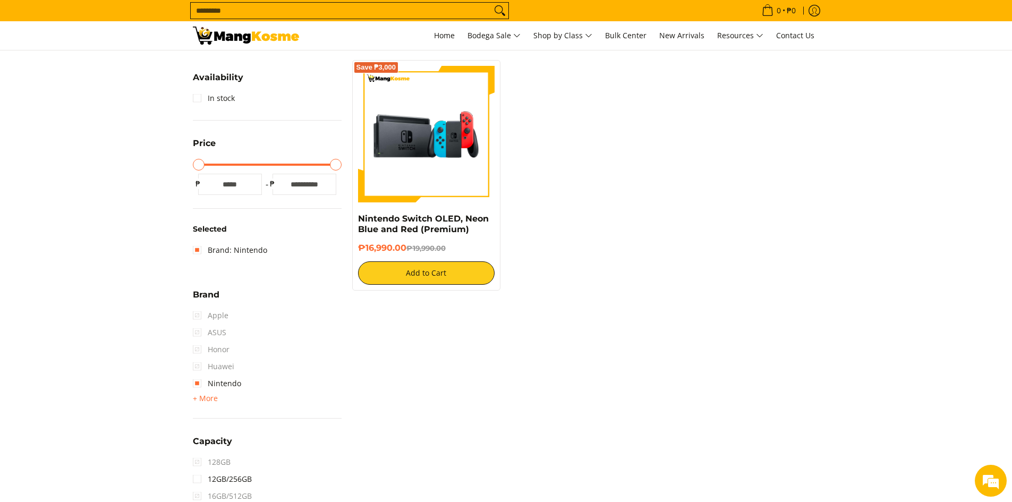
scroll to position [205, 0]
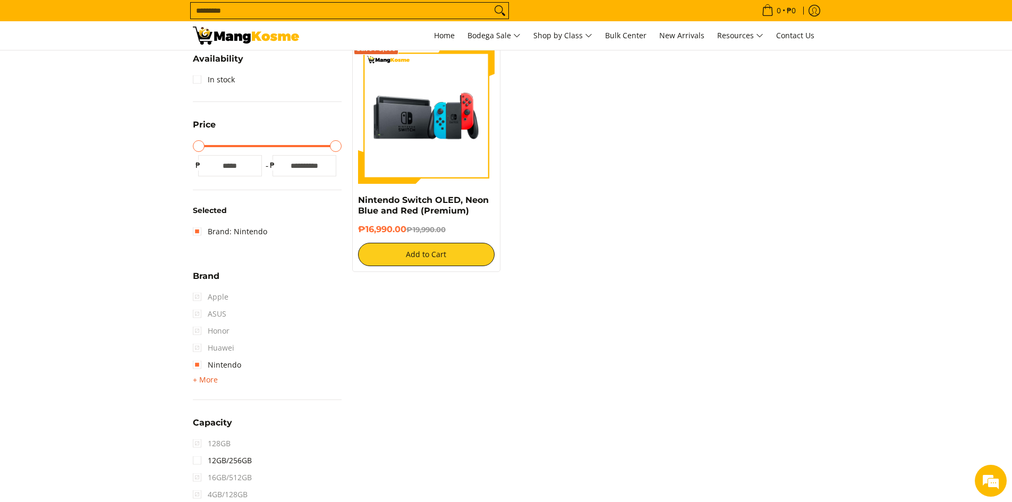
click at [204, 376] on span "+ More" at bounding box center [205, 380] width 25 height 9
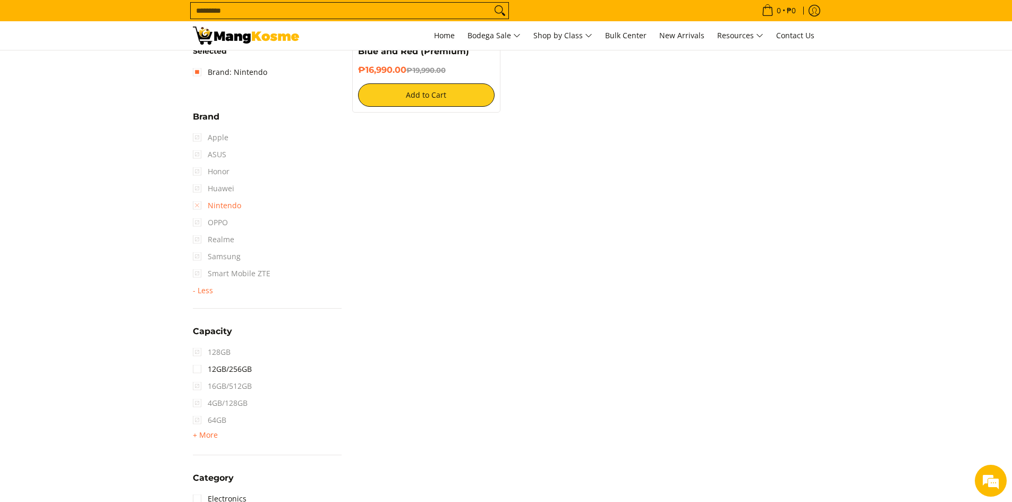
click at [205, 207] on link "Nintendo" at bounding box center [217, 205] width 48 height 17
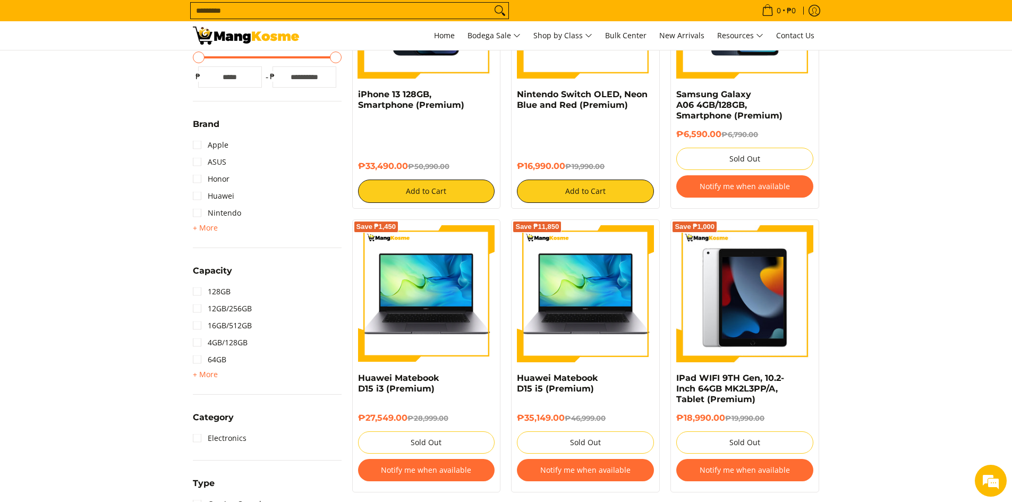
scroll to position [311, 0]
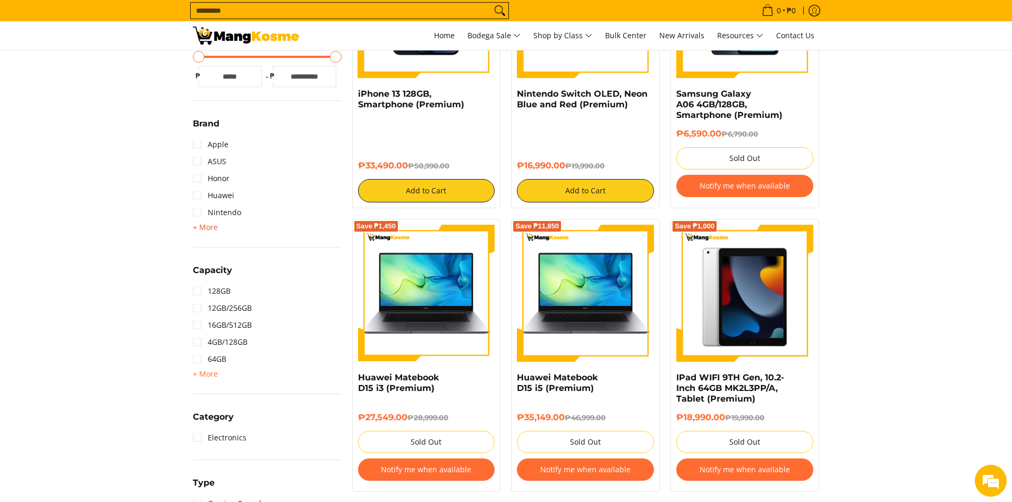
click at [212, 232] on span "+ More - Less" at bounding box center [205, 227] width 25 height 13
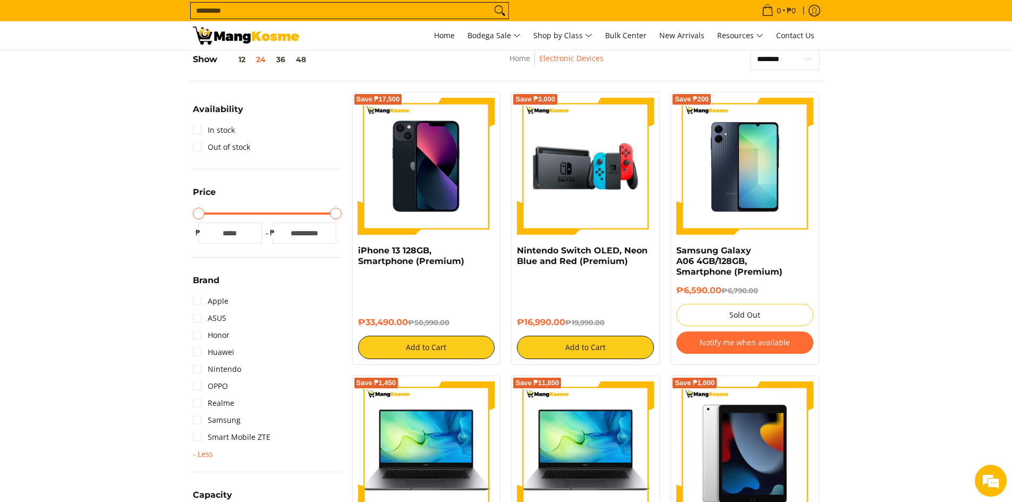
scroll to position [99, 0]
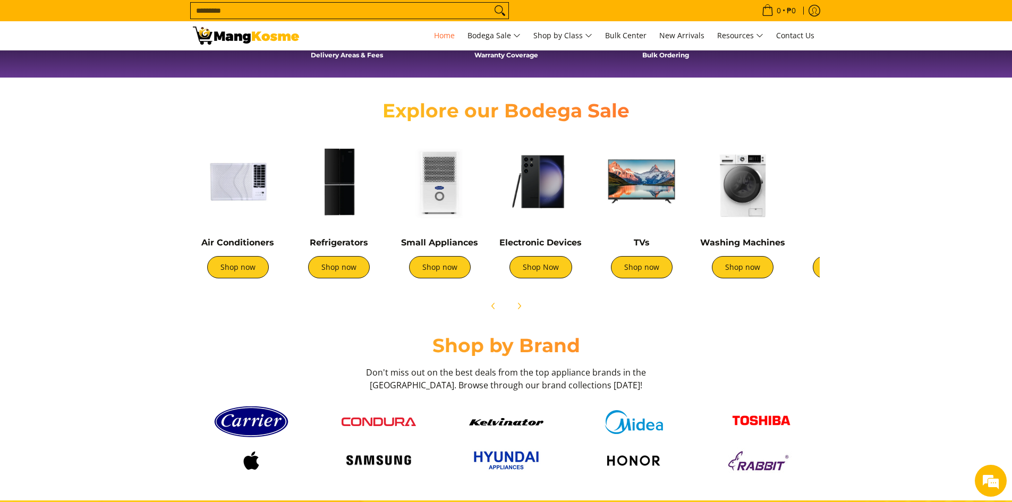
scroll to position [313, 0]
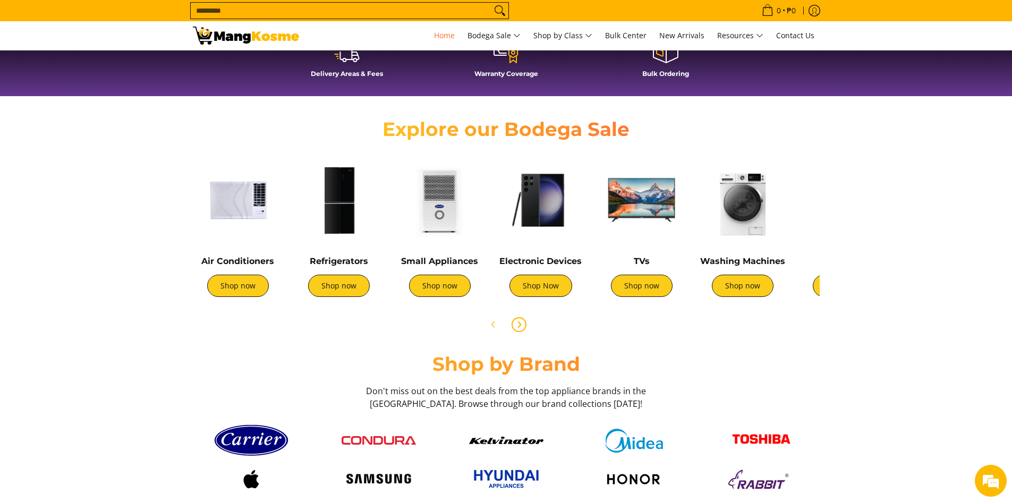
click at [516, 327] on icon "Next" at bounding box center [519, 324] width 9 height 9
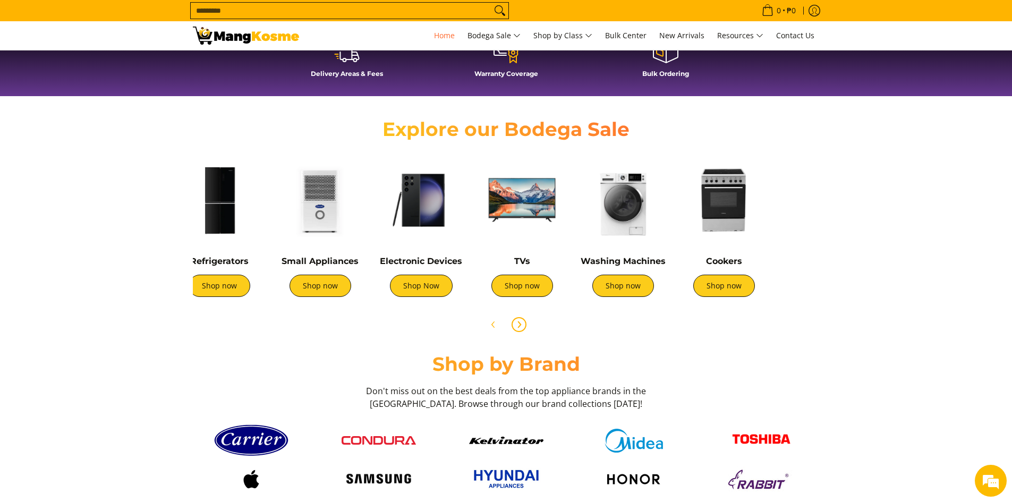
scroll to position [0, 354]
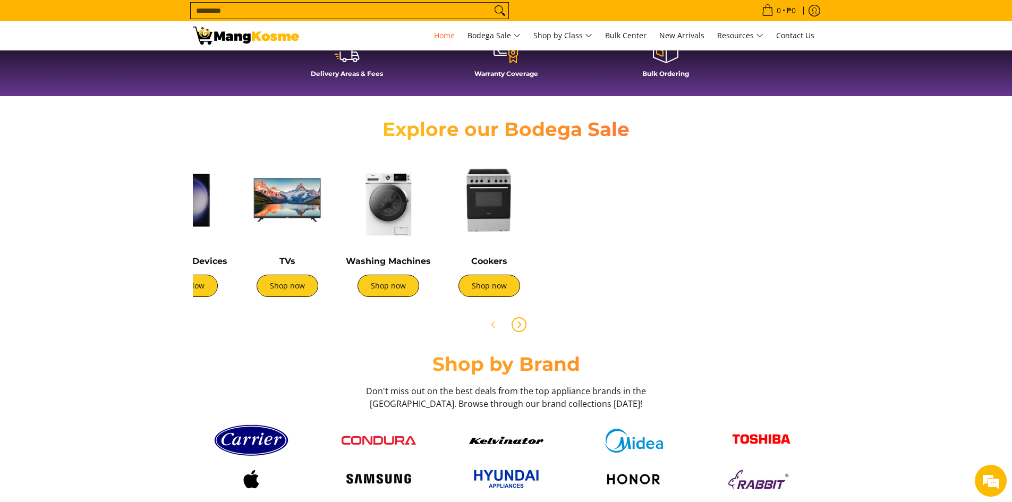
click at [504, 225] on img at bounding box center [489, 200] width 90 height 90
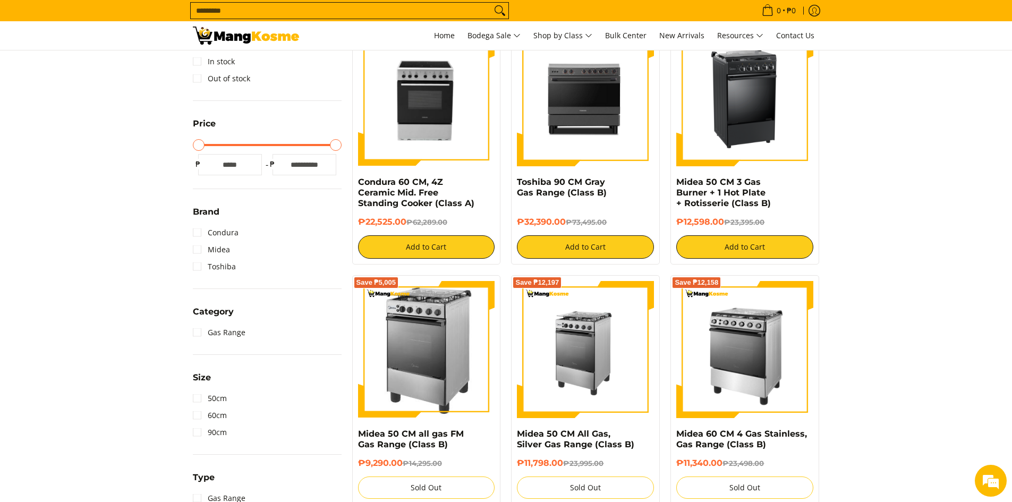
scroll to position [53, 0]
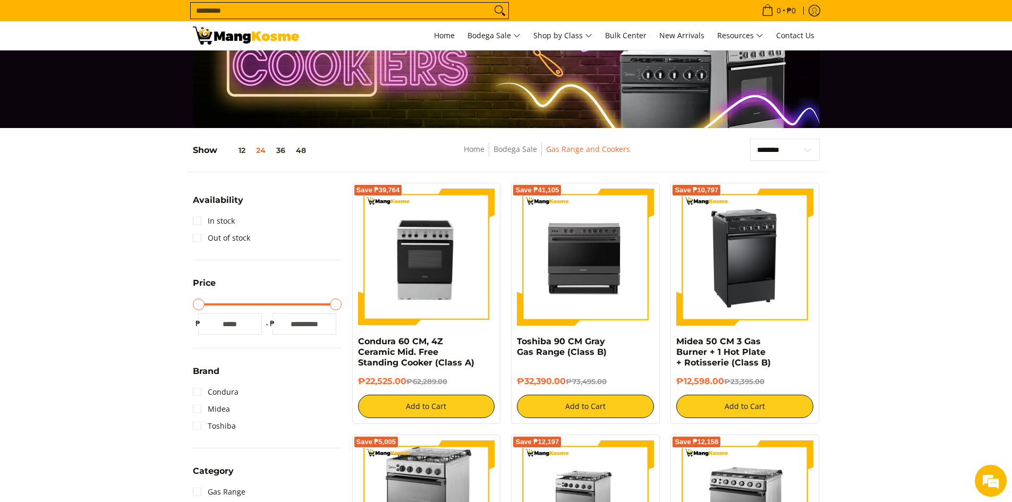
click at [823, 146] on div "**********" at bounding box center [507, 155] width 638 height 33
click at [810, 150] on select "**********" at bounding box center [785, 150] width 70 height 22
select select "**********"
click at [750, 139] on select "**********" at bounding box center [785, 150] width 70 height 22
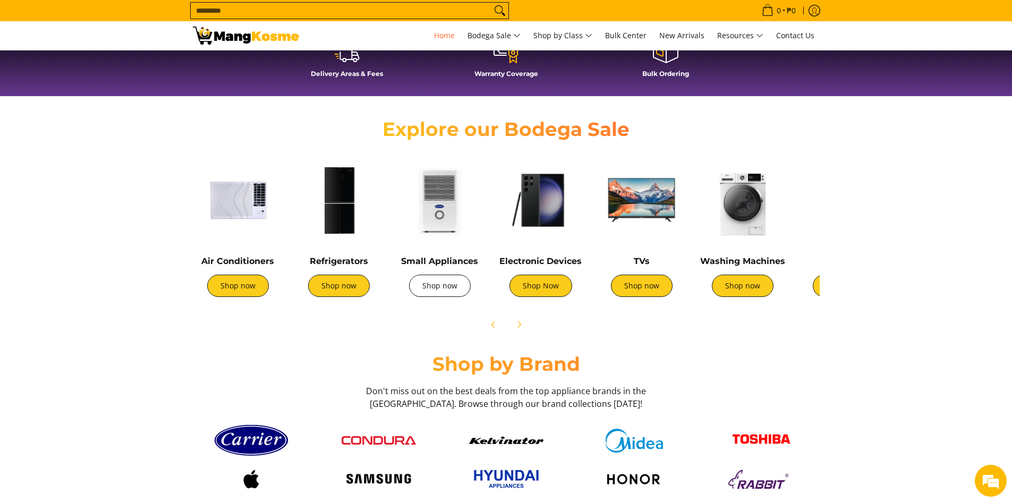
click at [450, 281] on link "Shop now" at bounding box center [440, 286] width 62 height 22
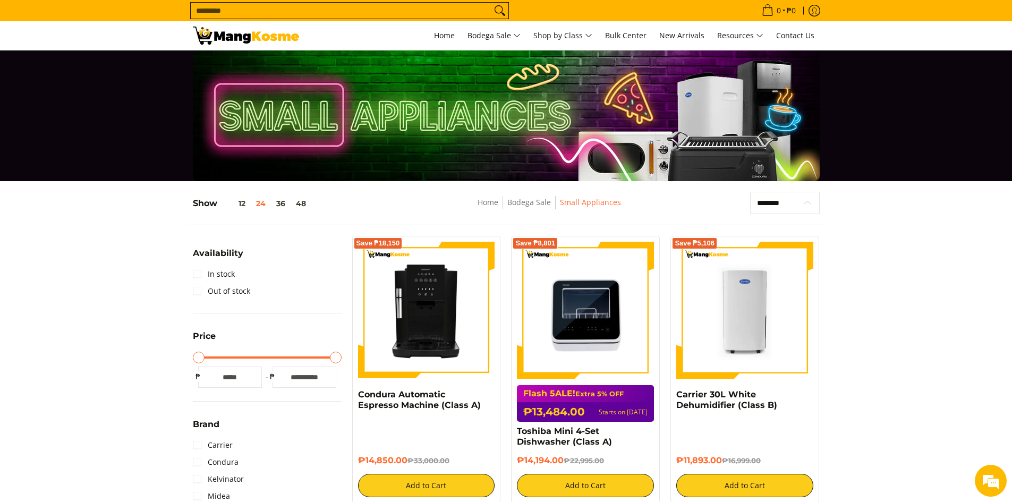
click at [812, 202] on select "**********" at bounding box center [785, 203] width 70 height 22
select select "**********"
click at [750, 192] on select "**********" at bounding box center [785, 203] width 70 height 22
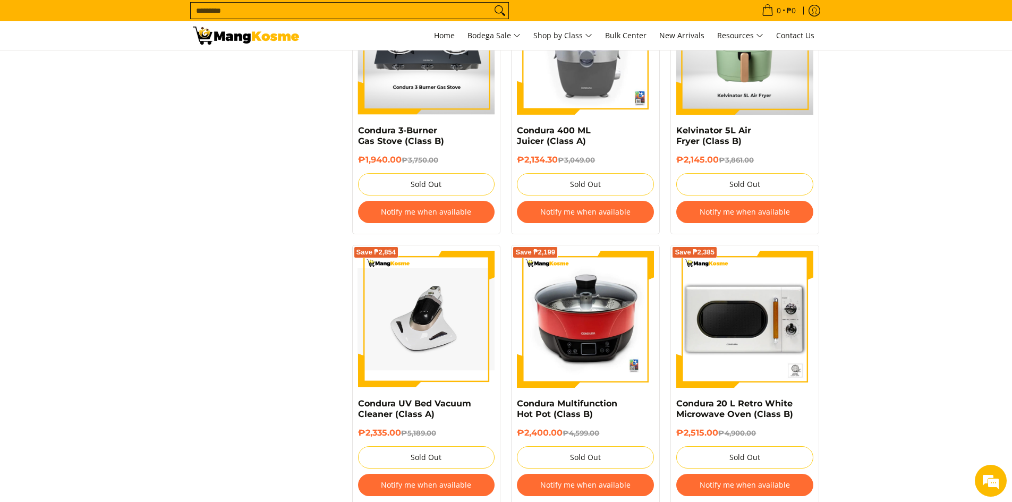
scroll to position [2001, 0]
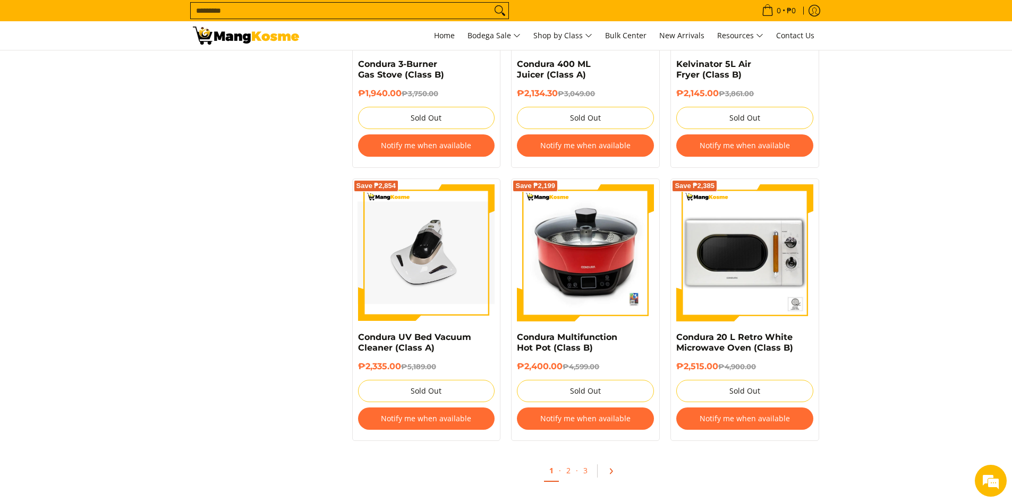
click at [614, 479] on link "Pagination" at bounding box center [615, 471] width 26 height 18
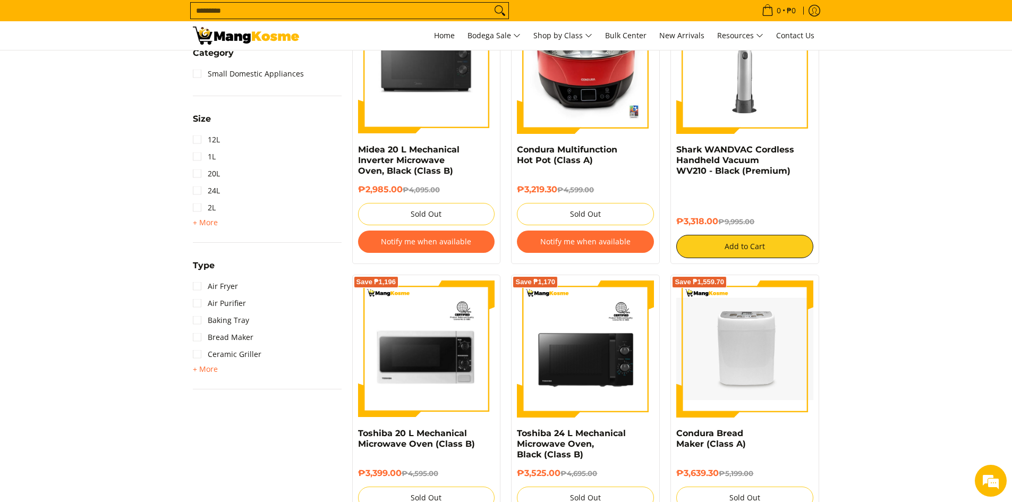
scroll to position [159, 0]
